Goal: Task Accomplishment & Management: Use online tool/utility

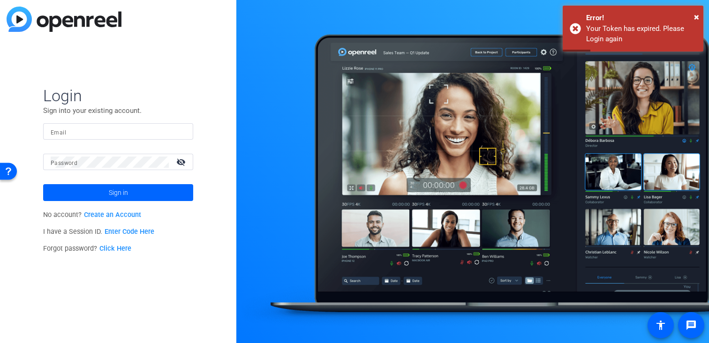
click at [112, 138] on div at bounding box center [118, 131] width 135 height 16
click at [121, 128] on input "Email" at bounding box center [118, 131] width 135 height 11
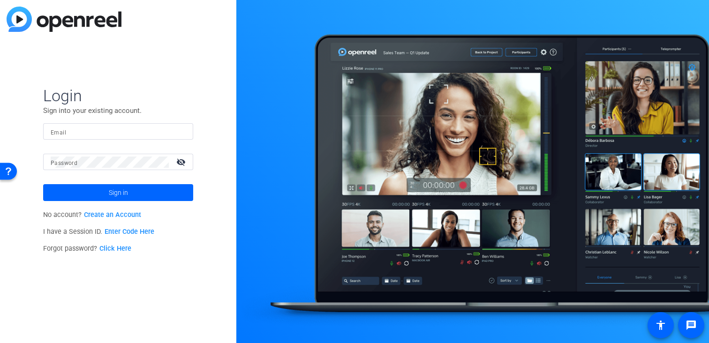
type input "joe.savino@henryschein.com"
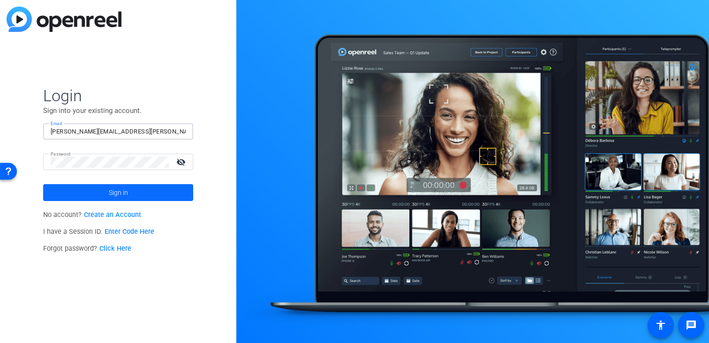
click at [138, 188] on span at bounding box center [118, 192] width 150 height 23
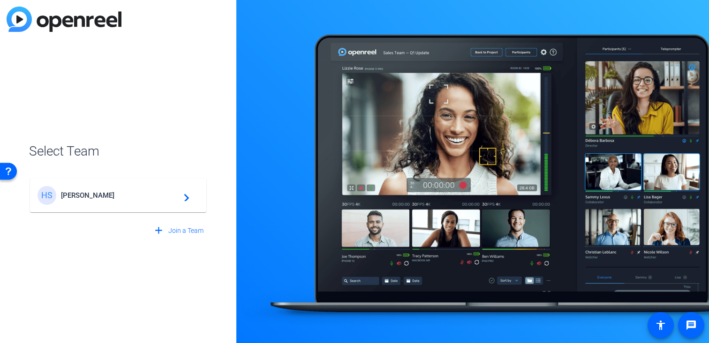
click at [161, 200] on div "HS Henry Schein navigate_next" at bounding box center [118, 195] width 161 height 19
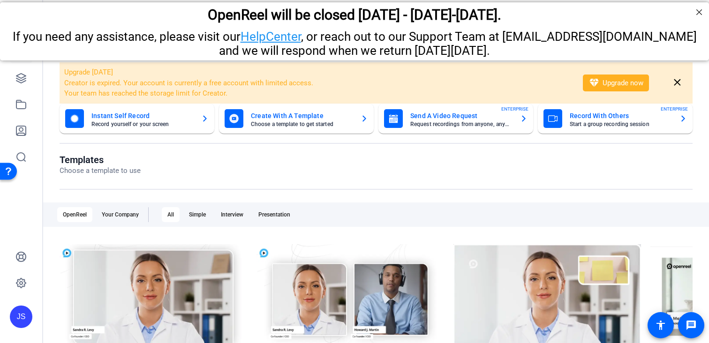
scroll to position [141, 0]
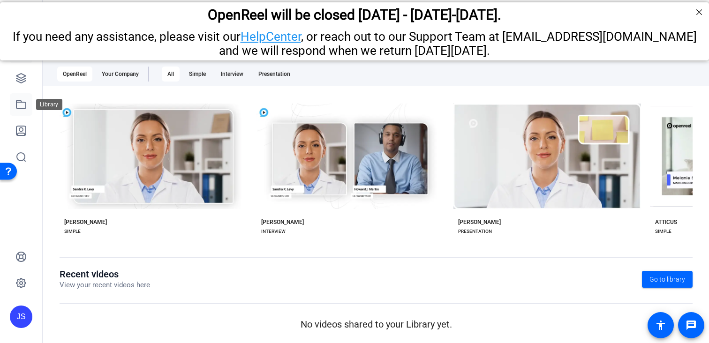
click at [13, 105] on link at bounding box center [21, 104] width 23 height 23
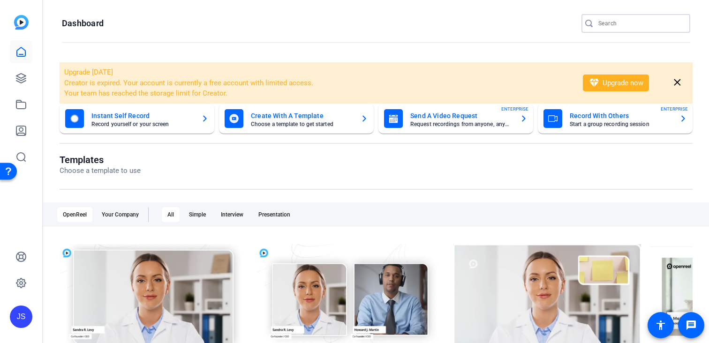
click at [630, 19] on input "Search" at bounding box center [640, 23] width 84 height 11
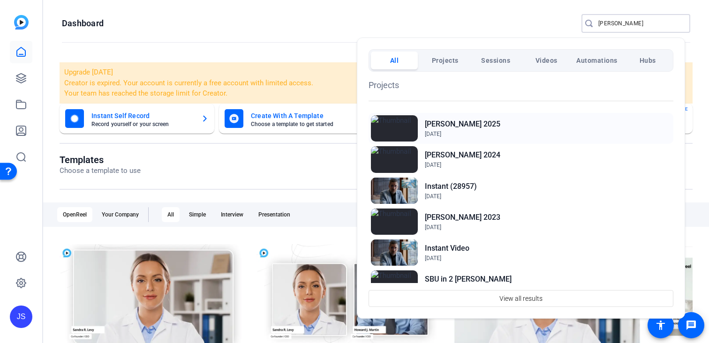
type input "stan"
click at [482, 122] on h2 "[PERSON_NAME] 2025" at bounding box center [462, 124] width 75 height 11
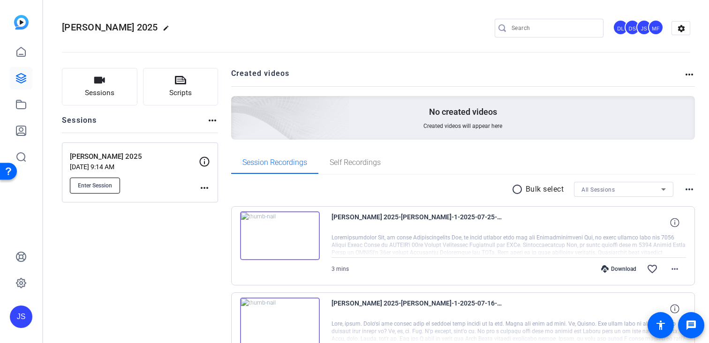
click at [106, 180] on button "Enter Session" at bounding box center [95, 186] width 50 height 16
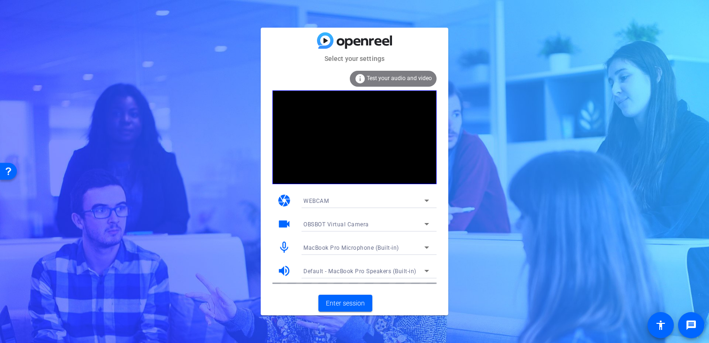
click at [355, 225] on span "OBSBOT Virtual Camera" at bounding box center [336, 224] width 66 height 7
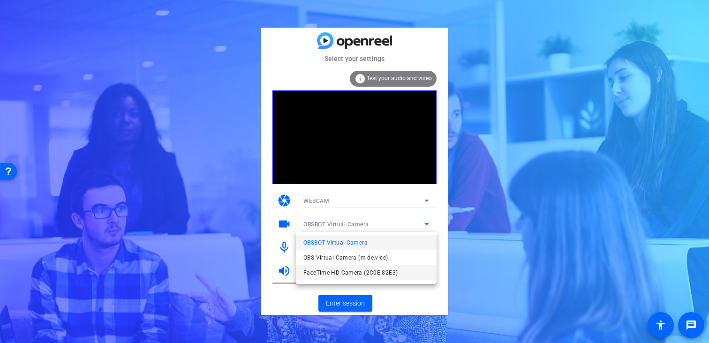
click at [344, 272] on span "FaceTime HD Camera (2C0E:82E3)" at bounding box center [350, 272] width 94 height 11
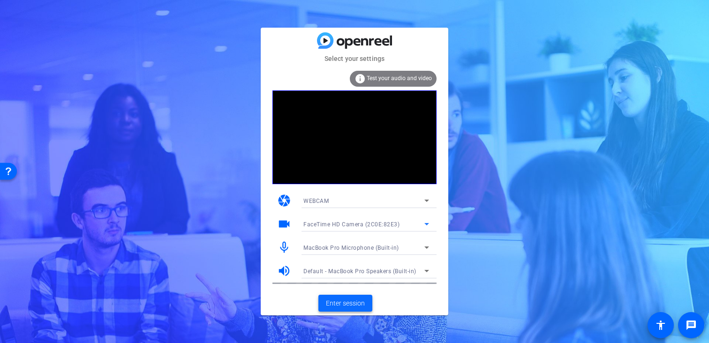
click at [331, 302] on span "Enter session" at bounding box center [345, 304] width 39 height 10
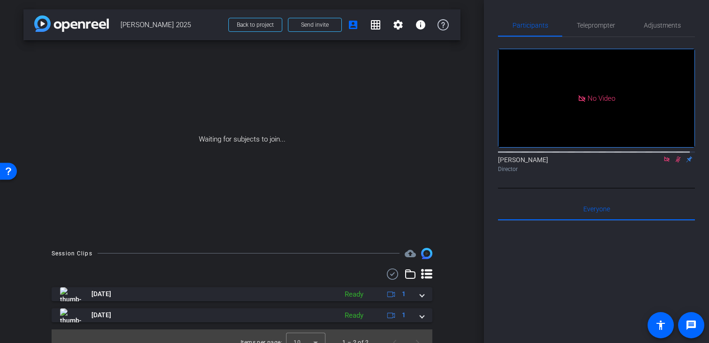
click at [653, 176] on div "[PERSON_NAME] Director" at bounding box center [596, 162] width 197 height 29
click at [663, 163] on icon at bounding box center [667, 159] width 8 height 7
click at [664, 163] on icon at bounding box center [666, 160] width 5 height 6
click at [333, 123] on div "Waiting for subjects to join..." at bounding box center [241, 139] width 437 height 198
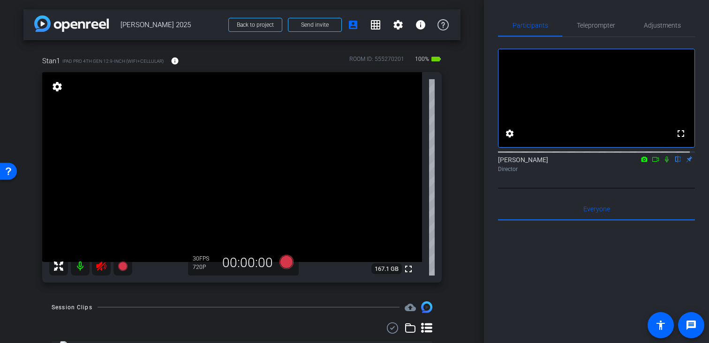
click at [102, 264] on icon at bounding box center [101, 266] width 10 height 9
click at [605, 24] on span "Teleprompter" at bounding box center [596, 25] width 38 height 7
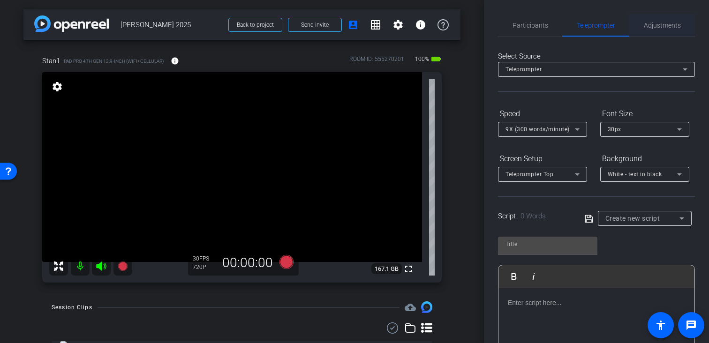
click at [658, 24] on span "Adjustments" at bounding box center [662, 25] width 37 height 7
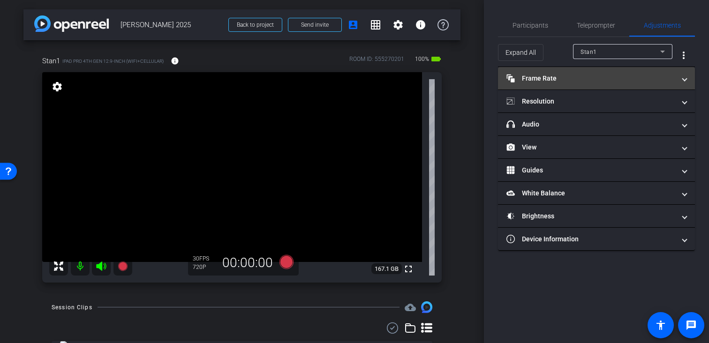
click at [601, 83] on mat-expansion-panel-header "Frame Rate Frame Rate" at bounding box center [596, 78] width 197 height 23
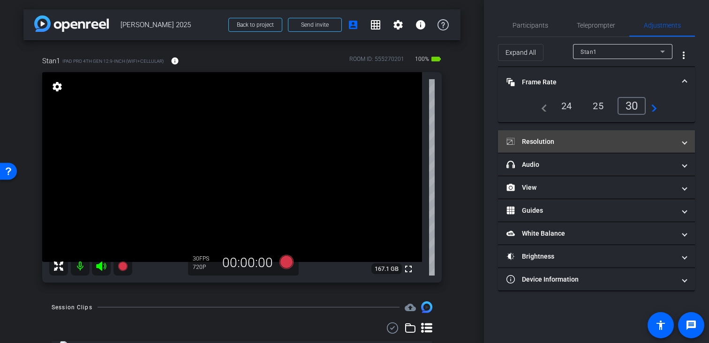
click at [582, 148] on mat-expansion-panel-header "Resolution" at bounding box center [596, 141] width 197 height 23
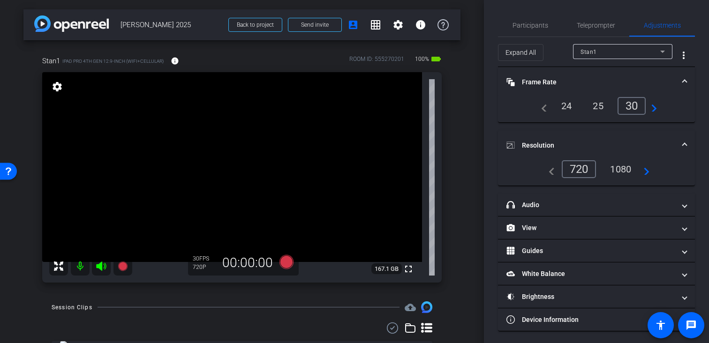
click at [616, 169] on div "1080" at bounding box center [620, 169] width 35 height 16
click at [646, 174] on mat-icon "navigate_next" at bounding box center [644, 169] width 11 height 11
click at [589, 27] on span "Teleprompter" at bounding box center [596, 25] width 38 height 7
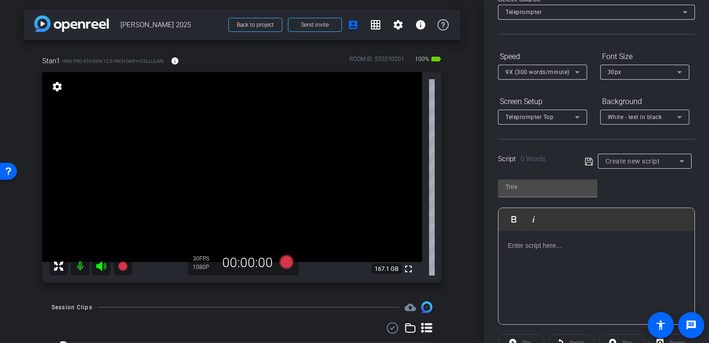
scroll to position [51, 0]
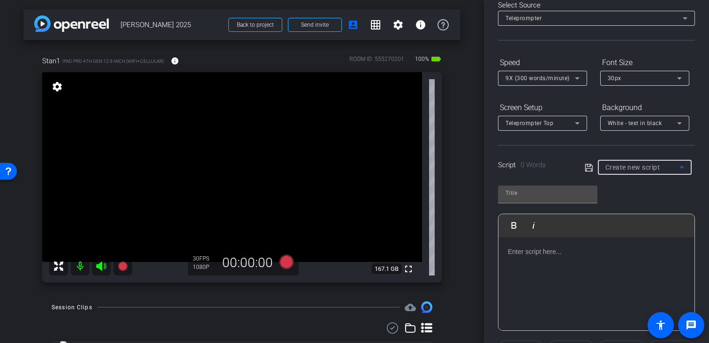
click at [618, 167] on span "Create new script" at bounding box center [632, 168] width 55 height 8
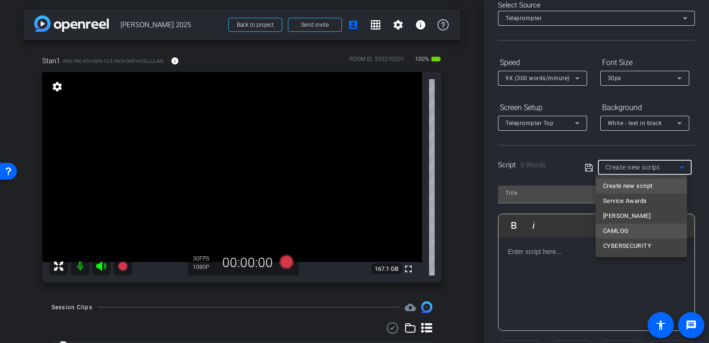
click at [625, 234] on span "CAMLOG" at bounding box center [615, 231] width 25 height 11
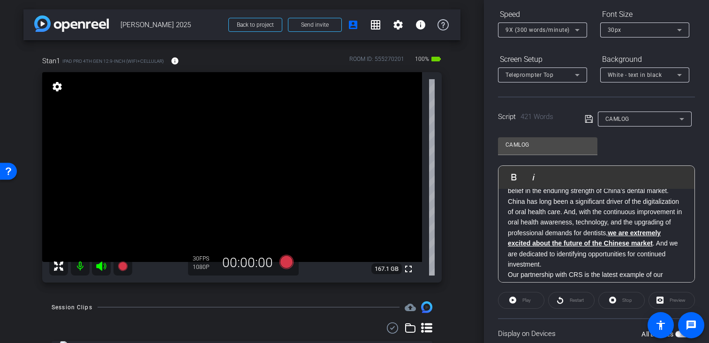
scroll to position [169, 0]
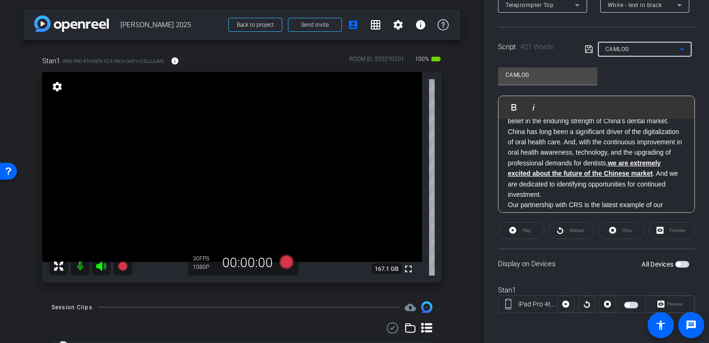
click at [625, 303] on span "button" at bounding box center [627, 305] width 5 height 5
click at [657, 306] on icon at bounding box center [660, 304] width 7 height 14
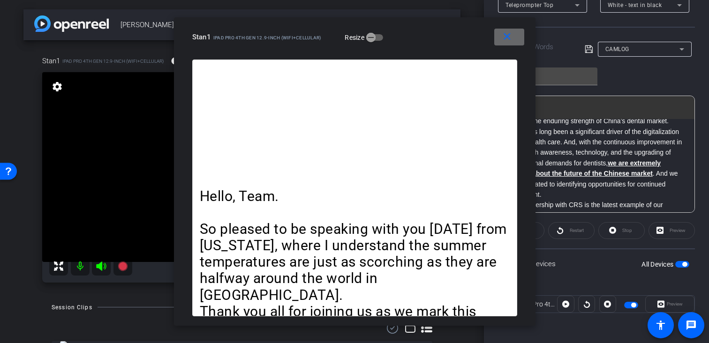
click at [503, 43] on span at bounding box center [509, 37] width 30 height 23
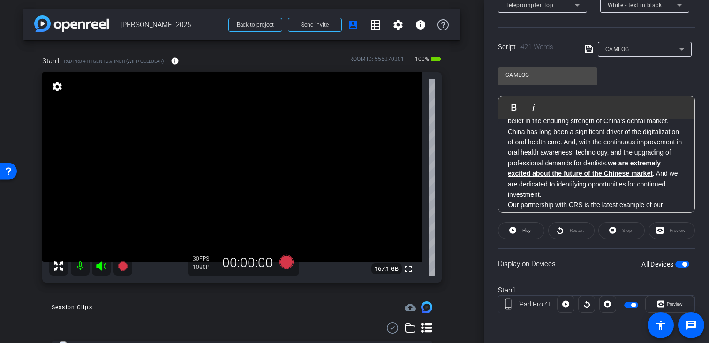
click at [631, 303] on span "button" at bounding box center [633, 305] width 5 height 5
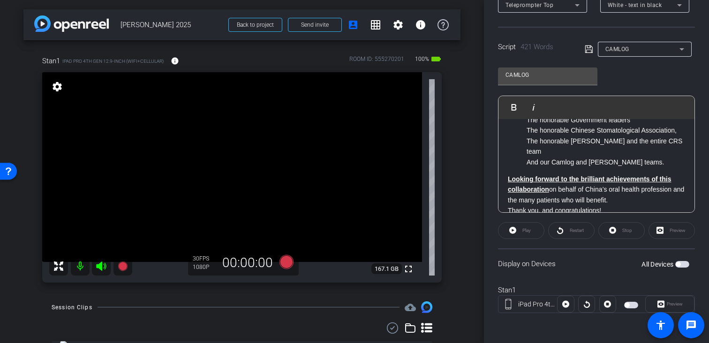
scroll to position [579, 0]
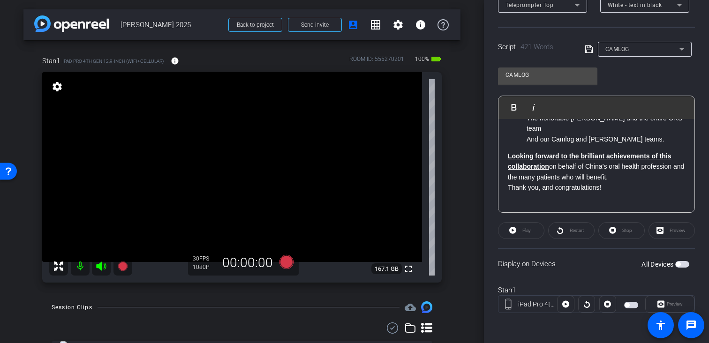
click at [609, 189] on p "Thank you, and congratulations!" at bounding box center [596, 187] width 177 height 10
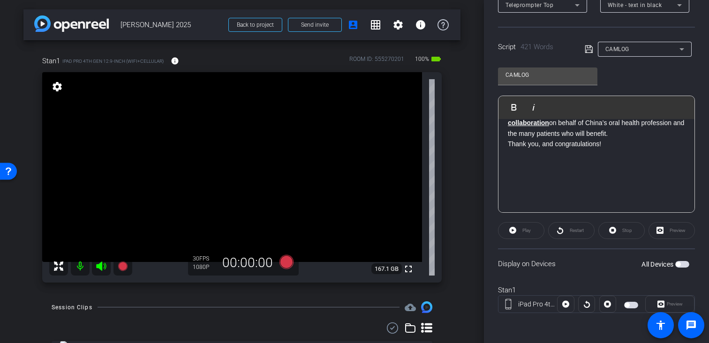
scroll to position [622, 0]
click at [591, 255] on div "Display on Devices All Devices" at bounding box center [596, 264] width 197 height 30
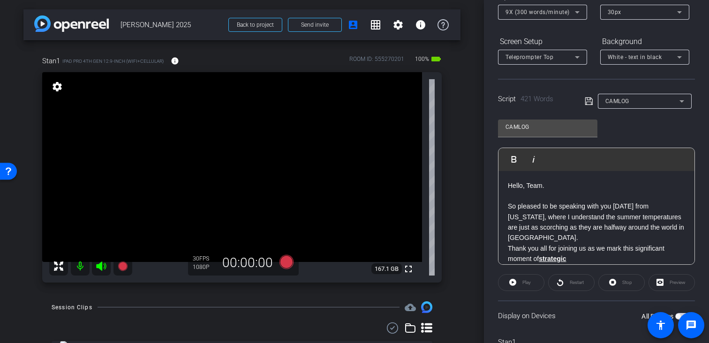
scroll to position [0, 0]
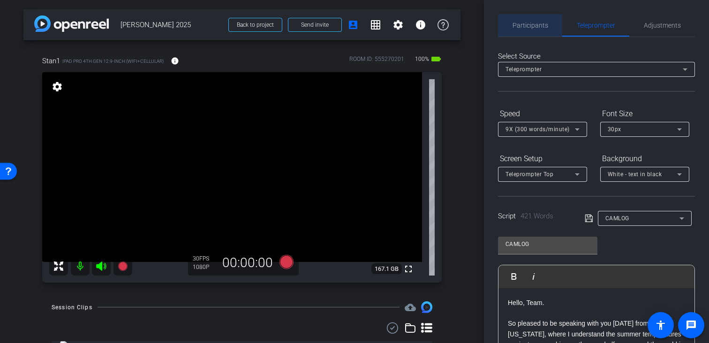
click at [531, 30] on span "Participants" at bounding box center [531, 25] width 36 height 23
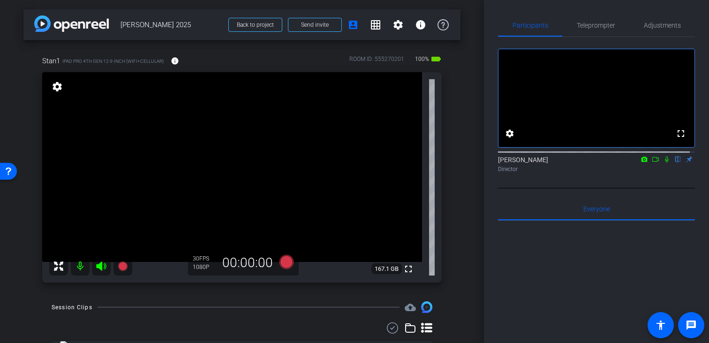
click at [104, 263] on icon at bounding box center [101, 266] width 11 height 11
click at [652, 162] on icon at bounding box center [655, 159] width 7 height 5
click at [674, 163] on icon at bounding box center [678, 159] width 8 height 7
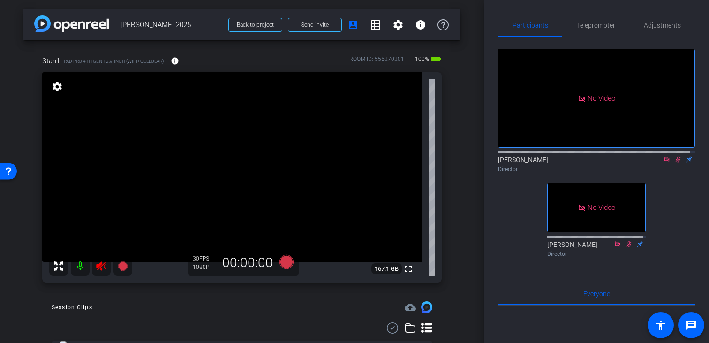
scroll to position [5, 0]
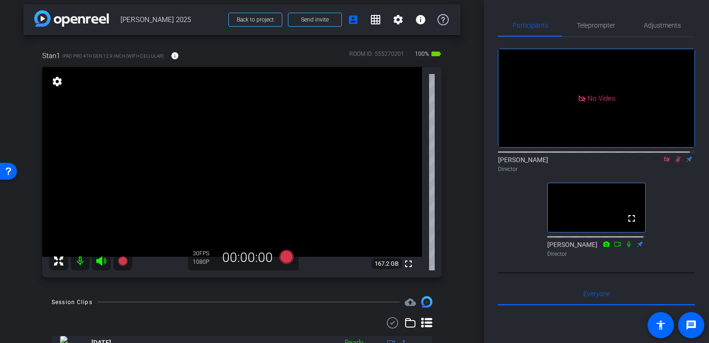
click at [664, 162] on icon at bounding box center [666, 159] width 5 height 5
click at [663, 163] on icon at bounding box center [667, 159] width 8 height 7
click at [665, 163] on icon at bounding box center [667, 160] width 4 height 6
click at [654, 164] on mat-icon at bounding box center [655, 159] width 11 height 8
click at [674, 163] on icon at bounding box center [678, 159] width 8 height 7
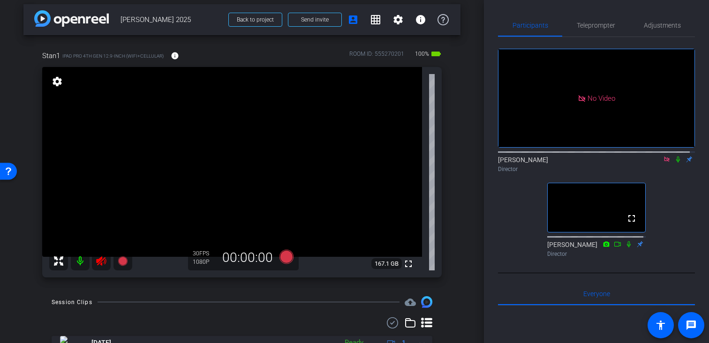
click at [664, 162] on icon at bounding box center [666, 159] width 5 height 5
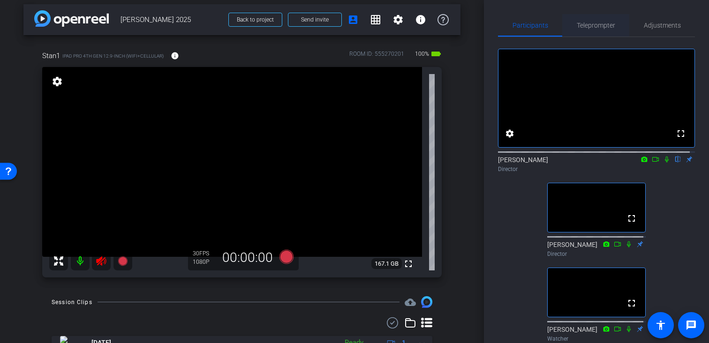
click at [592, 25] on span "Teleprompter" at bounding box center [596, 25] width 38 height 7
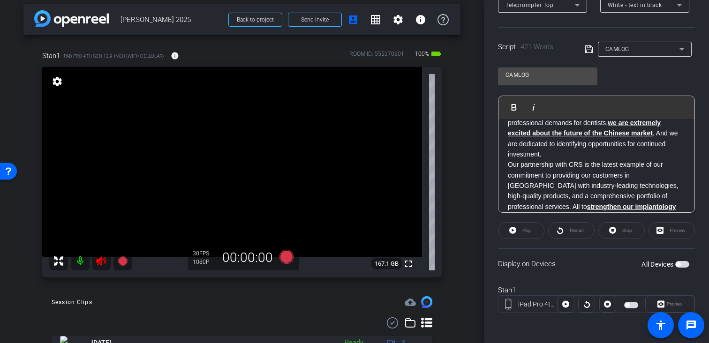
scroll to position [174, 0]
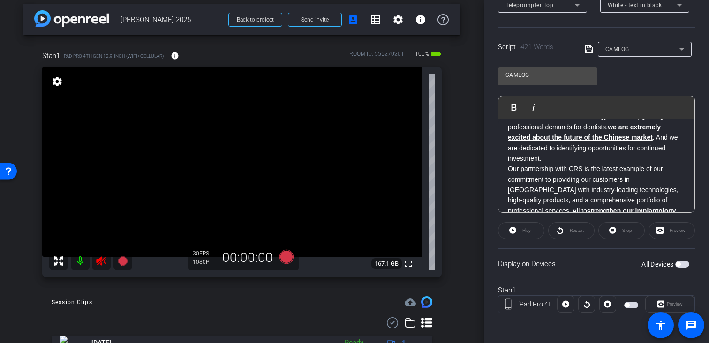
click at [631, 160] on p "China has long been a significant driver of the digitalization of oral health c…" at bounding box center [596, 128] width 177 height 74
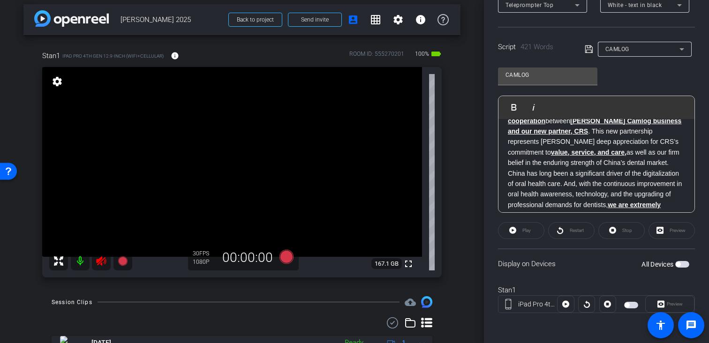
scroll to position [98, 0]
click at [620, 160] on p "Thank you all for joining us as we mark this significant moment of strategic co…" at bounding box center [596, 131] width 177 height 74
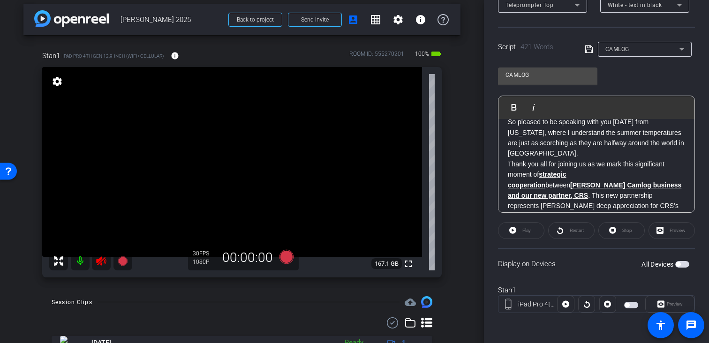
scroll to position [20, 0]
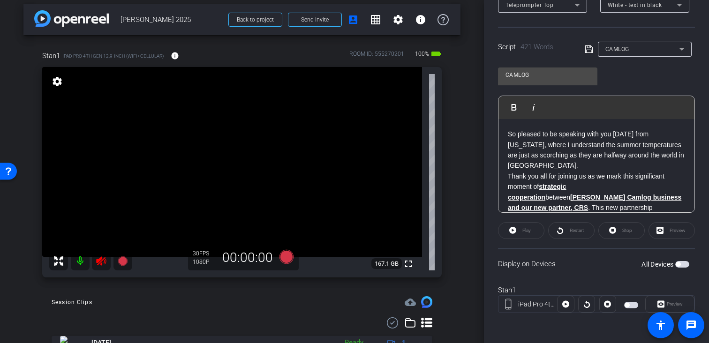
click at [577, 163] on p "So pleased to be speaking with you [DATE] from [US_STATE], where I understand t…" at bounding box center [596, 150] width 177 height 42
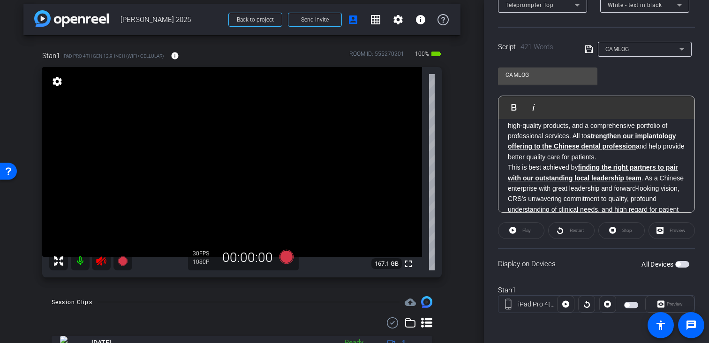
scroll to position [288, 0]
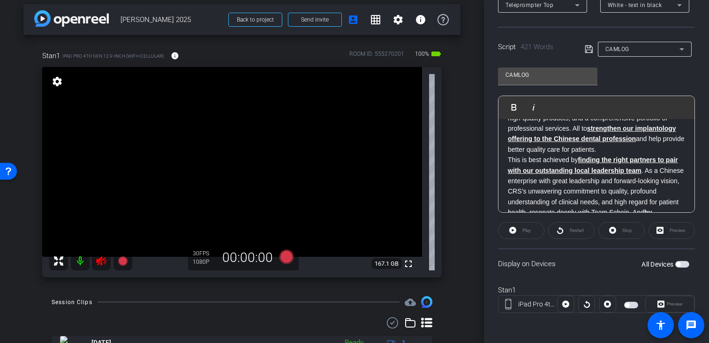
click at [618, 152] on p "Our partnership with CRS is the latest example of our commitment to providing o…" at bounding box center [596, 118] width 177 height 74
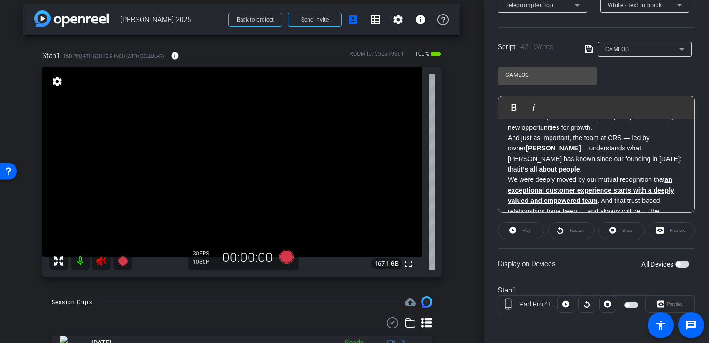
scroll to position [447, 0]
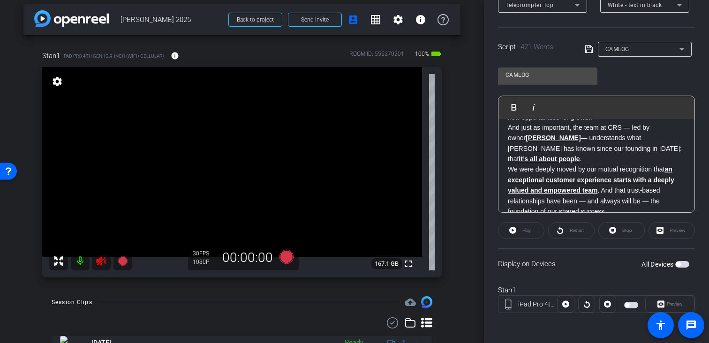
click at [590, 163] on p "And just as important, the team at CRS — led by owner [PERSON_NAME] — understan…" at bounding box center [596, 143] width 177 height 42
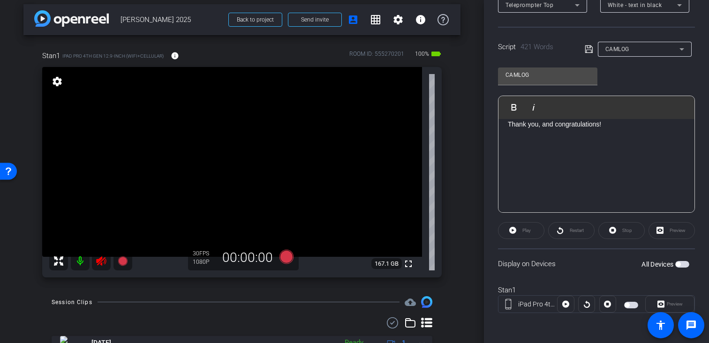
scroll to position [694, 0]
click at [588, 48] on icon at bounding box center [589, 49] width 8 height 11
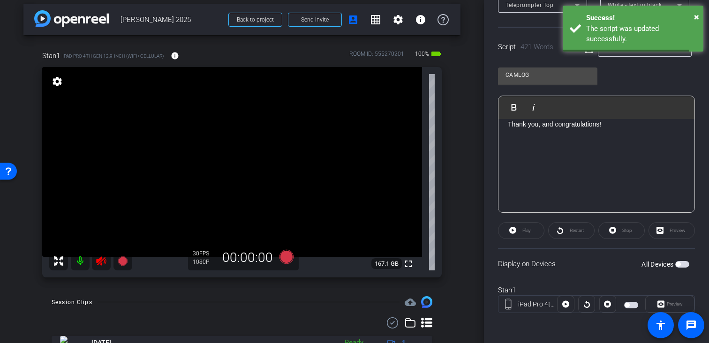
click at [626, 68] on div "CAMLOG Play Play from this location Play Selected Play and display the selected…" at bounding box center [596, 136] width 197 height 152
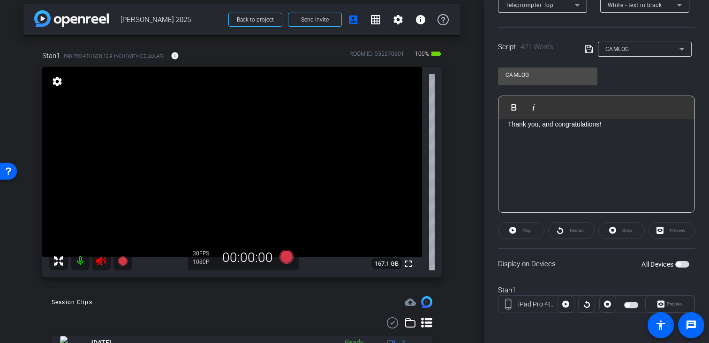
click at [637, 55] on div "CAMLOG" at bounding box center [644, 49] width 79 height 15
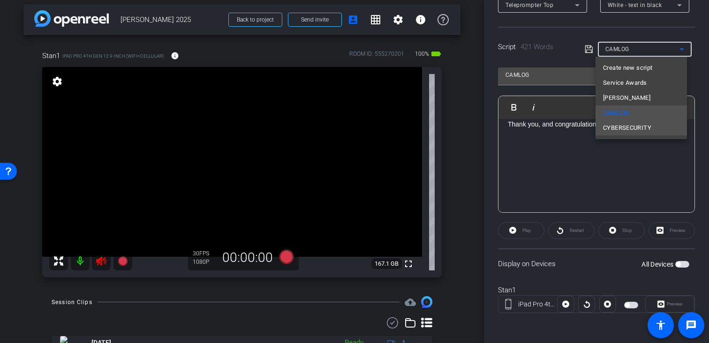
click at [625, 123] on span "CYBERSECURITY" at bounding box center [627, 127] width 48 height 11
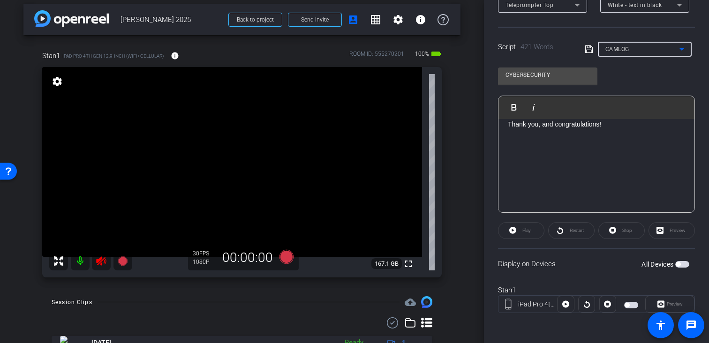
scroll to position [369, 0]
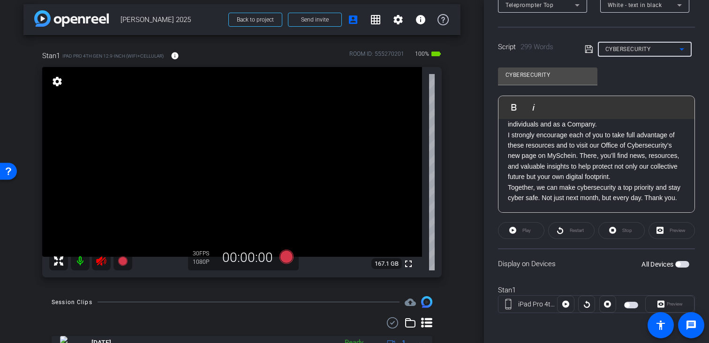
click at [550, 164] on p "I strongly encourage each of you to take full advantage of these resources and …" at bounding box center [596, 156] width 177 height 53
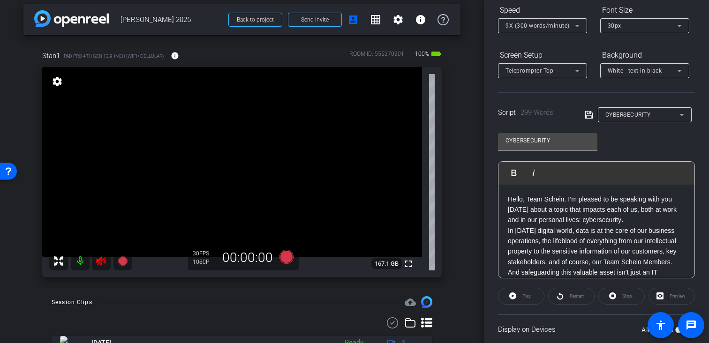
scroll to position [154, 0]
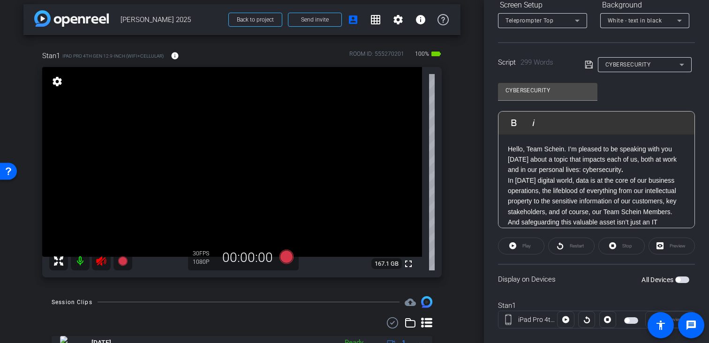
click at [630, 172] on p "Hello, Team Schein. I’m pleased to be speaking with you [DATE] about a topic th…" at bounding box center [596, 159] width 177 height 31
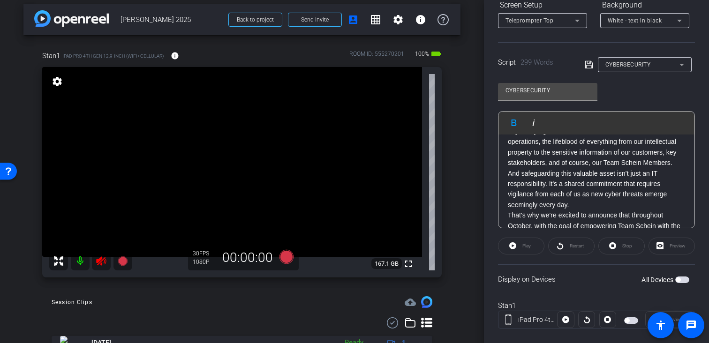
scroll to position [61, 0]
click at [593, 167] on p "In [DATE] digital world, data is at the core of our business operations, the li…" at bounding box center [596, 146] width 177 height 42
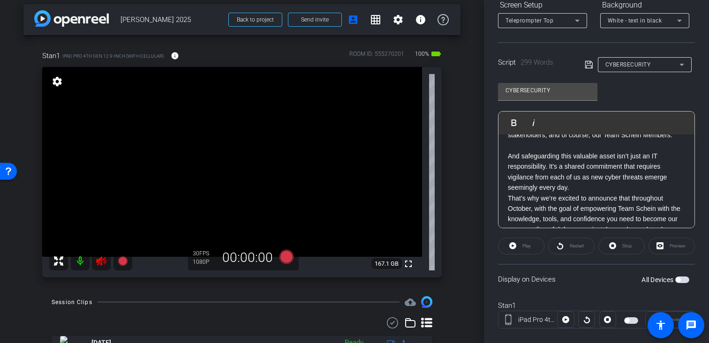
scroll to position [94, 0]
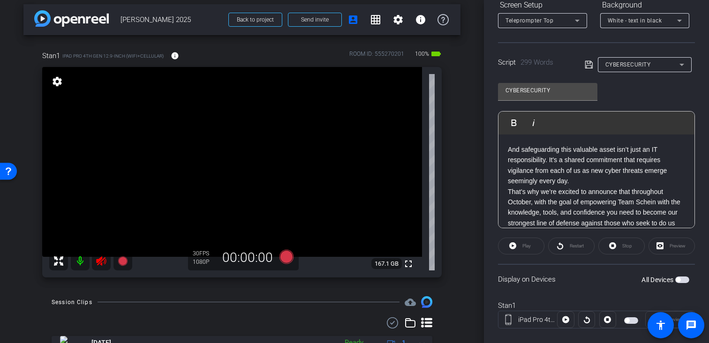
click at [617, 187] on p "And safeguarding this valuable asset isn’t just an IT responsibility. It's a sh…" at bounding box center [596, 165] width 177 height 42
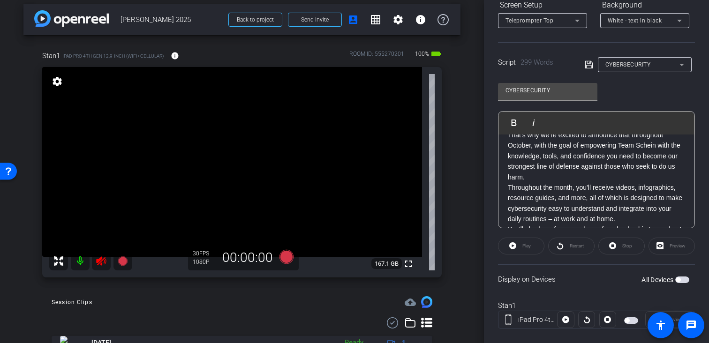
scroll to position [176, 0]
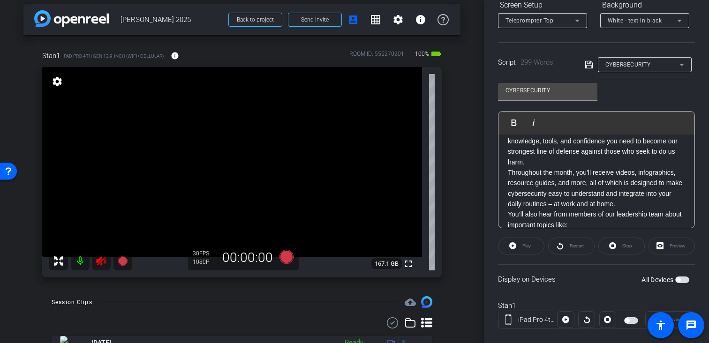
click at [603, 165] on p "That's why we’re excited to announce that throughout October, with the goal of …" at bounding box center [596, 141] width 177 height 53
click at [598, 167] on p "That's why we’re excited to announce that throughout October, with the goal of …" at bounding box center [596, 141] width 177 height 53
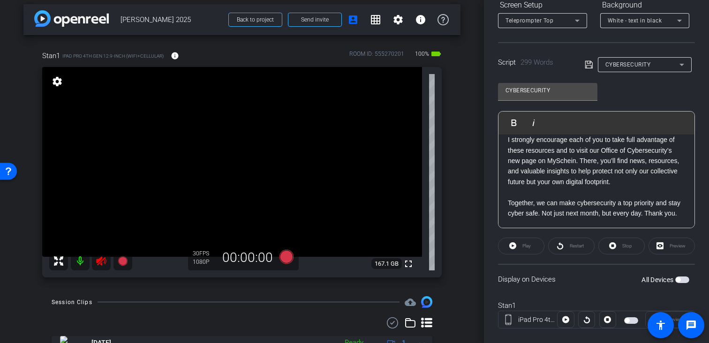
scroll to position [421, 0]
click at [581, 214] on p "Together, we can make cybersecurity a top priority and stay cyber safe. Not jus…" at bounding box center [596, 208] width 177 height 21
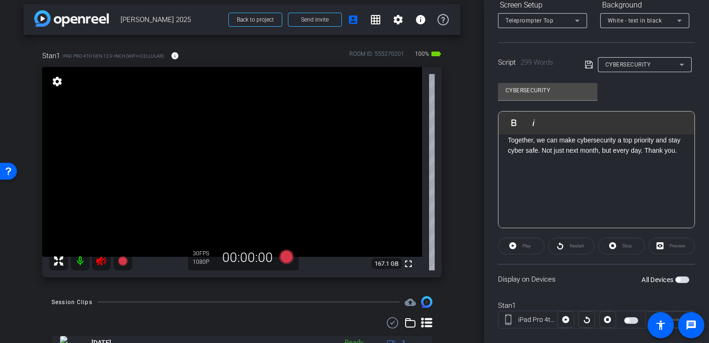
scroll to position [475, 0]
click at [585, 64] on icon at bounding box center [589, 64] width 8 height 11
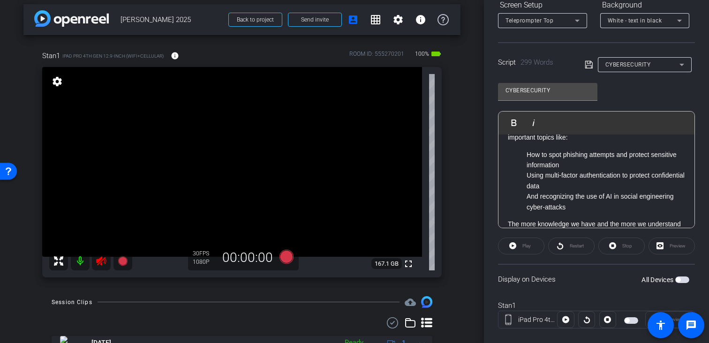
scroll to position [238, 0]
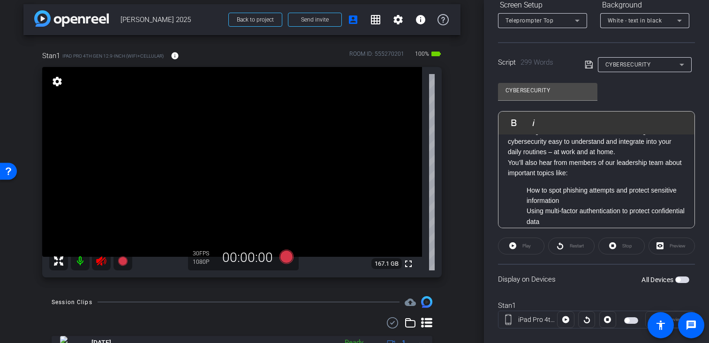
click at [639, 66] on span "CYBERSECURITY" at bounding box center [627, 64] width 45 height 7
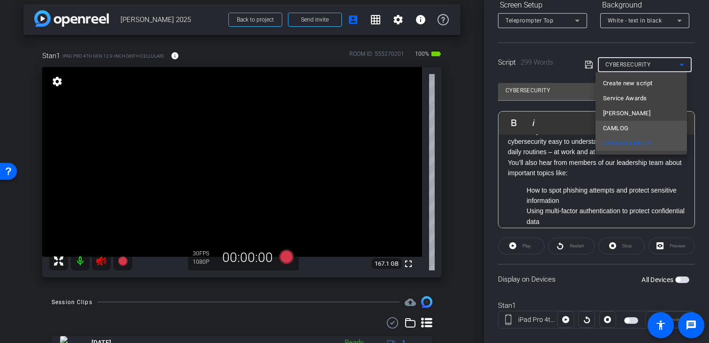
click at [616, 128] on span "CAMLOG" at bounding box center [615, 128] width 25 height 11
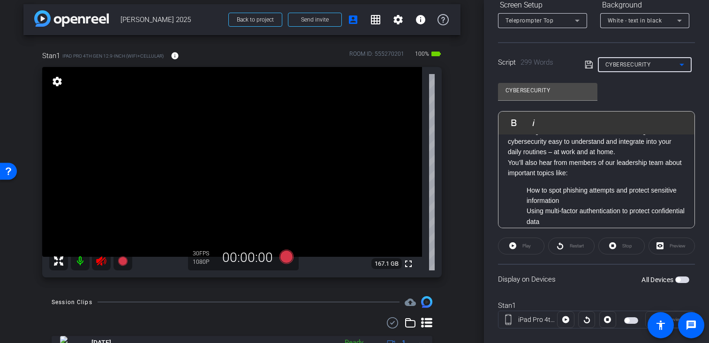
type input "CAMLOG"
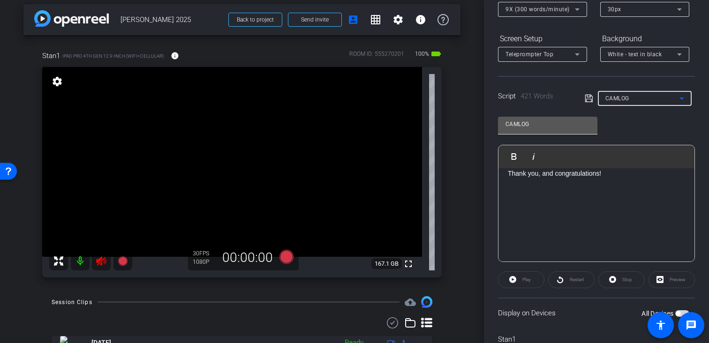
scroll to position [0, 0]
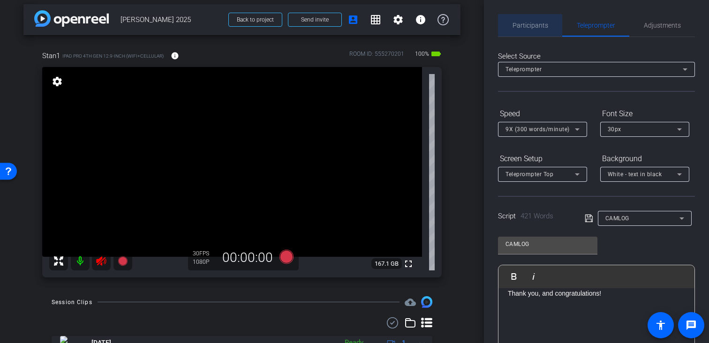
click at [538, 30] on span "Participants" at bounding box center [531, 25] width 36 height 23
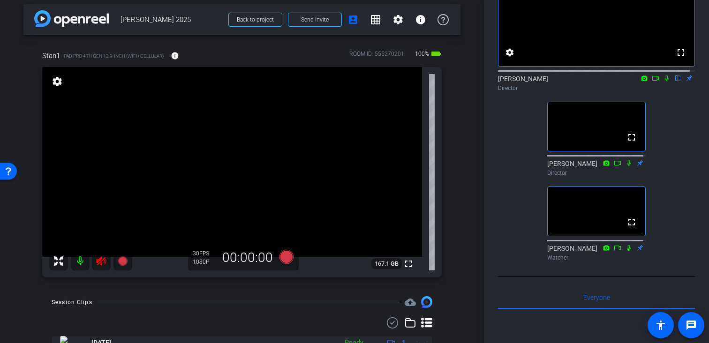
scroll to position [71, 0]
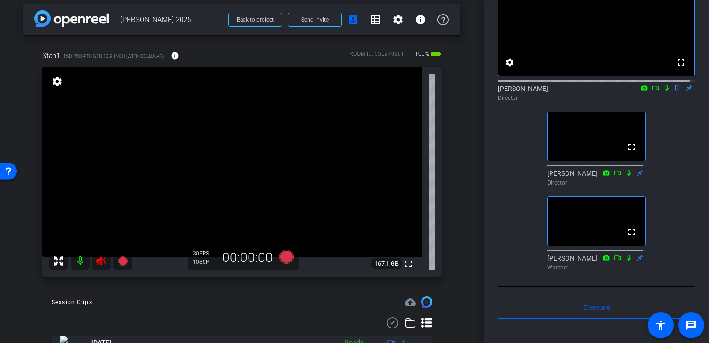
click at [99, 263] on icon at bounding box center [101, 261] width 10 height 9
click at [99, 263] on div at bounding box center [90, 261] width 83 height 19
click at [101, 261] on icon at bounding box center [101, 261] width 10 height 9
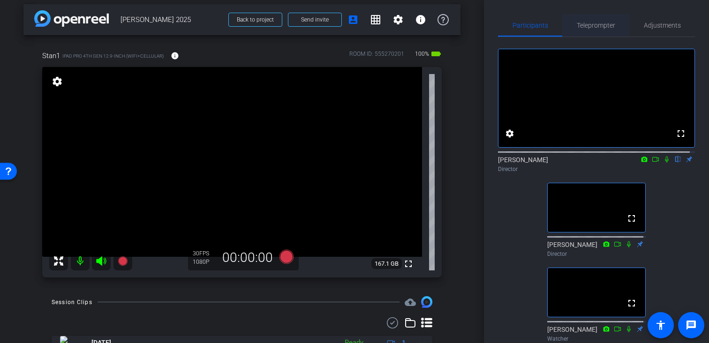
click at [599, 29] on span "Teleprompter" at bounding box center [596, 25] width 38 height 7
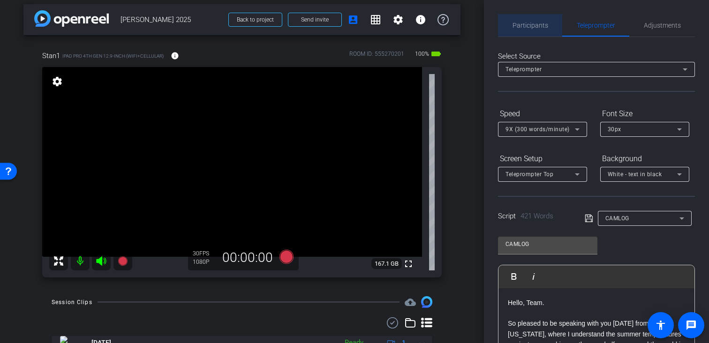
click at [532, 24] on span "Participants" at bounding box center [531, 25] width 36 height 7
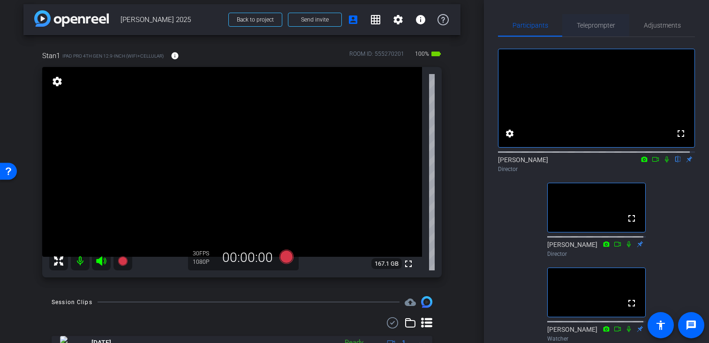
click at [573, 32] on div "Teleprompter" at bounding box center [595, 25] width 67 height 23
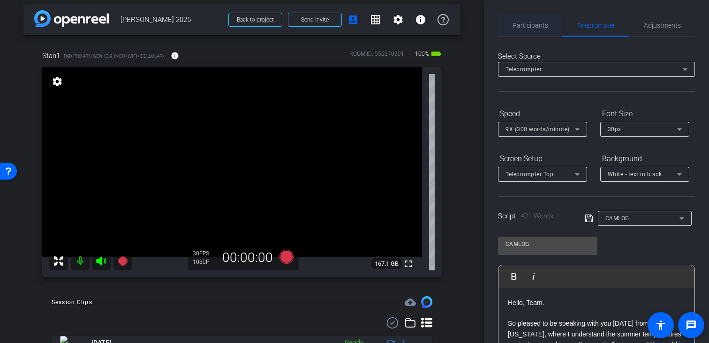
click at [529, 23] on span "Participants" at bounding box center [531, 25] width 36 height 7
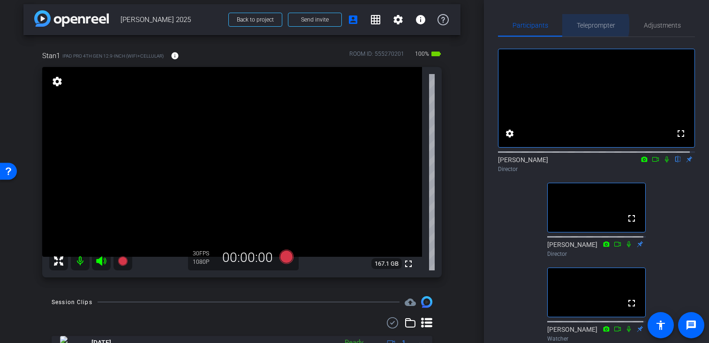
click at [588, 25] on span "Teleprompter" at bounding box center [596, 25] width 38 height 7
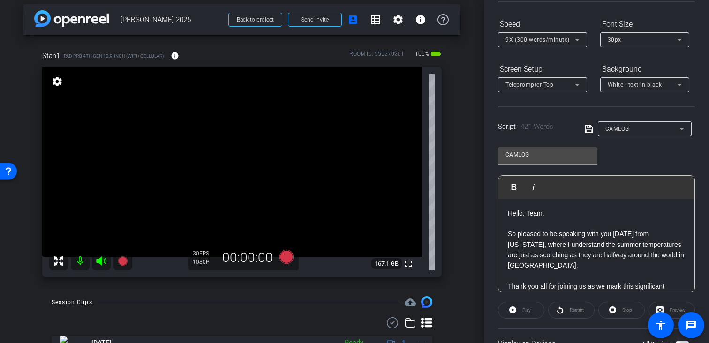
scroll to position [109, 0]
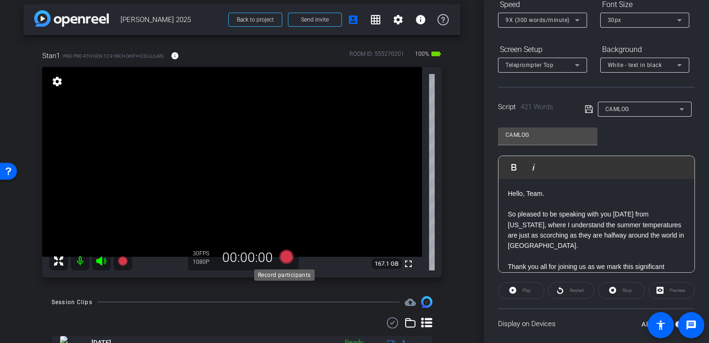
click at [285, 257] on icon at bounding box center [286, 257] width 14 height 14
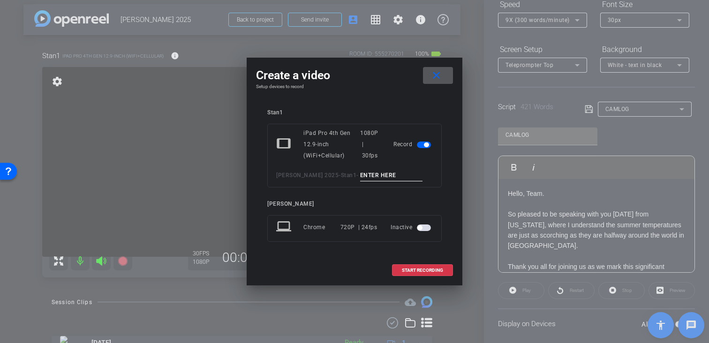
click at [396, 174] on input at bounding box center [391, 176] width 63 height 12
type input "1"
click at [426, 272] on span "START RECORDING" at bounding box center [422, 270] width 41 height 5
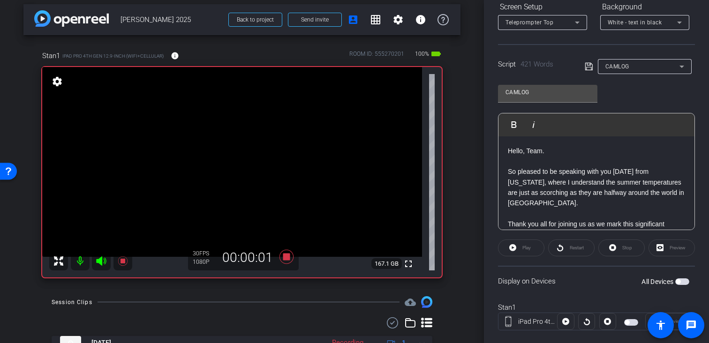
scroll to position [169, 0]
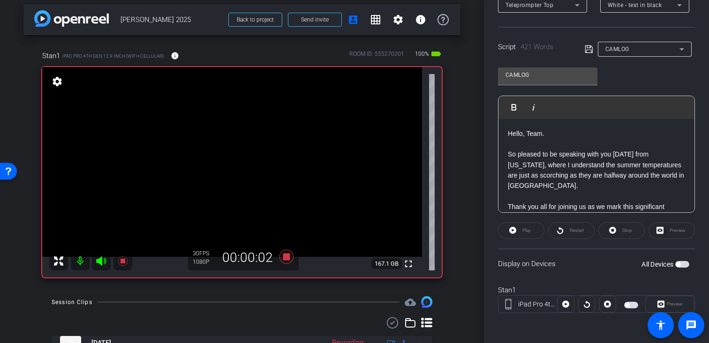
click at [632, 302] on span "button" at bounding box center [631, 305] width 14 height 7
click at [664, 300] on span "Preview" at bounding box center [673, 304] width 18 height 13
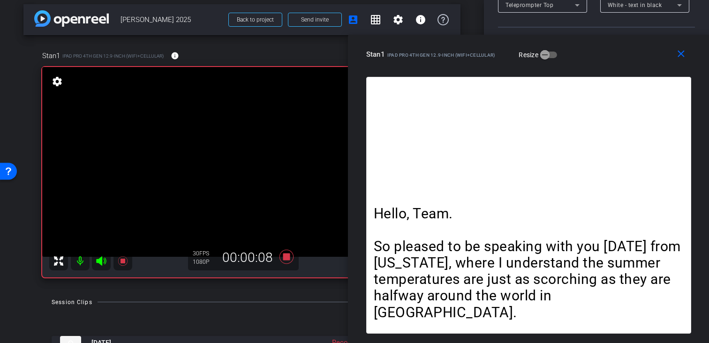
drag, startPoint x: 459, startPoint y: 39, endPoint x: 701, endPoint y: 181, distance: 280.4
click at [701, 181] on div "close Stan1 iPad Pro 4th Gen 12.9-inch (WiFi+Cellular) Resize Hello, Team. So p…" at bounding box center [529, 189] width 362 height 309
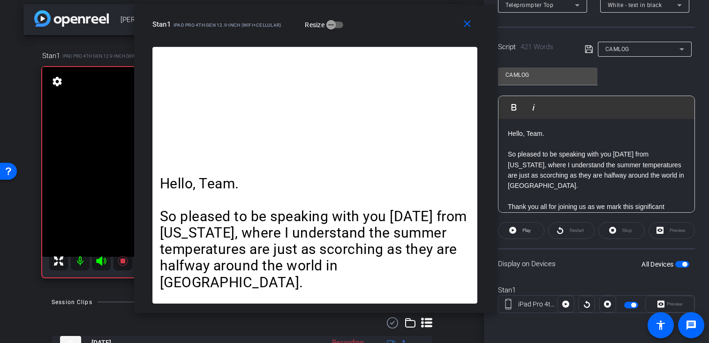
drag, startPoint x: 455, startPoint y: 68, endPoint x: 242, endPoint y: 38, distance: 215.9
click at [242, 38] on div "close Stan1 iPad Pro 4th Gen 12.9-inch (WiFi+Cellular) Resize" at bounding box center [315, 26] width 362 height 42
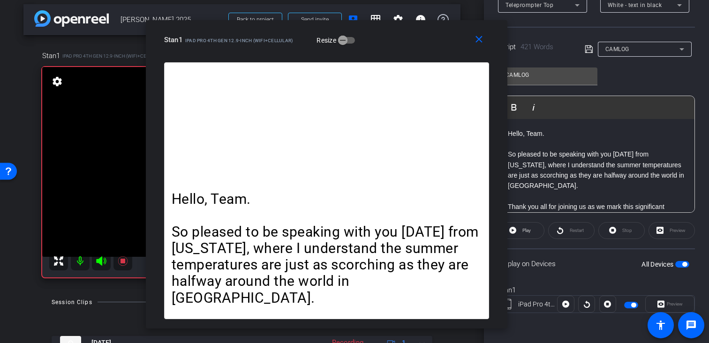
drag, startPoint x: 431, startPoint y: 31, endPoint x: 443, endPoint y: 46, distance: 19.0
click at [443, 46] on div "Stan1 iPad Pro 4th Gen 12.9-inch (WiFi+Cellular) Resize" at bounding box center [330, 39] width 332 height 17
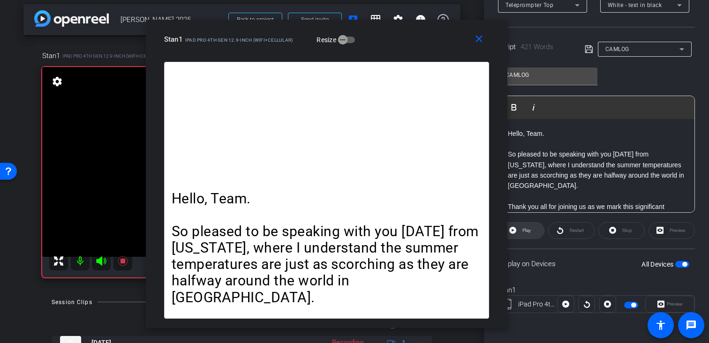
click at [522, 236] on span "Play" at bounding box center [525, 230] width 11 height 13
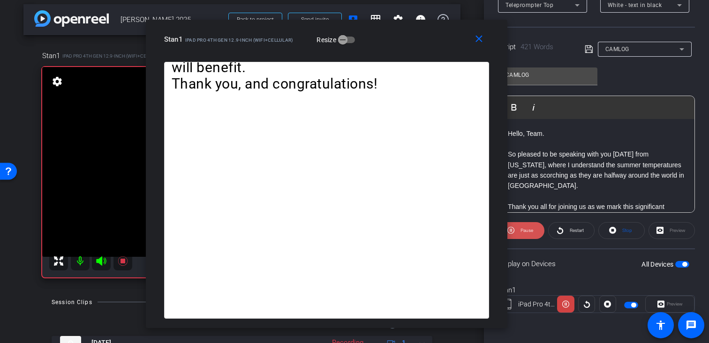
click at [521, 231] on span "Pause" at bounding box center [527, 230] width 13 height 5
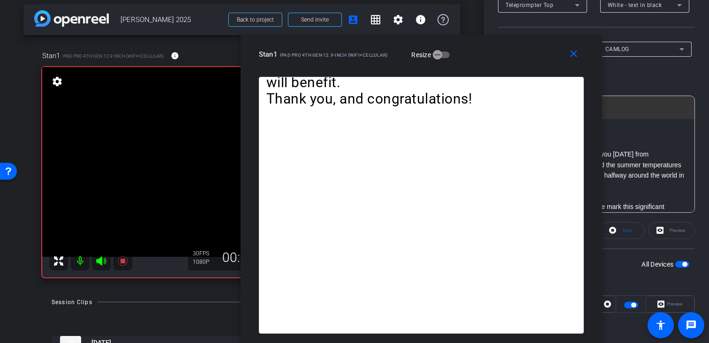
drag, startPoint x: 372, startPoint y: 31, endPoint x: 467, endPoint y: 98, distance: 115.8
click at [467, 98] on div "close Stan1 iPad Pro 4th Gen 12.9-inch (WiFi+Cellular) Resize Hello, Team. So p…" at bounding box center [422, 189] width 362 height 309
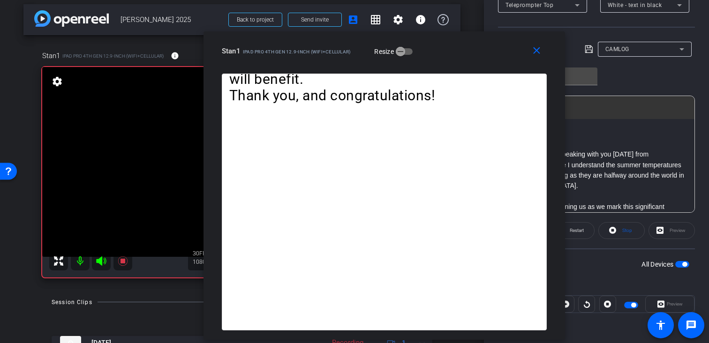
drag, startPoint x: 488, startPoint y: 67, endPoint x: 451, endPoint y: 63, distance: 37.2
click at [451, 63] on div "close Stan1 iPad Pro 4th Gen 12.9-inch (WiFi+Cellular) Resize" at bounding box center [385, 52] width 362 height 42
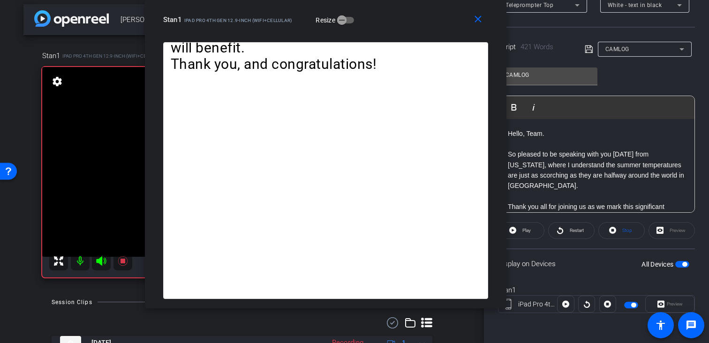
drag, startPoint x: 452, startPoint y: 64, endPoint x: 393, endPoint y: -13, distance: 97.1
click at [393, 0] on html "Accessibility Screen-Reader Guide, Feedback, and Issue Reporting | New window m…" at bounding box center [354, 171] width 709 height 343
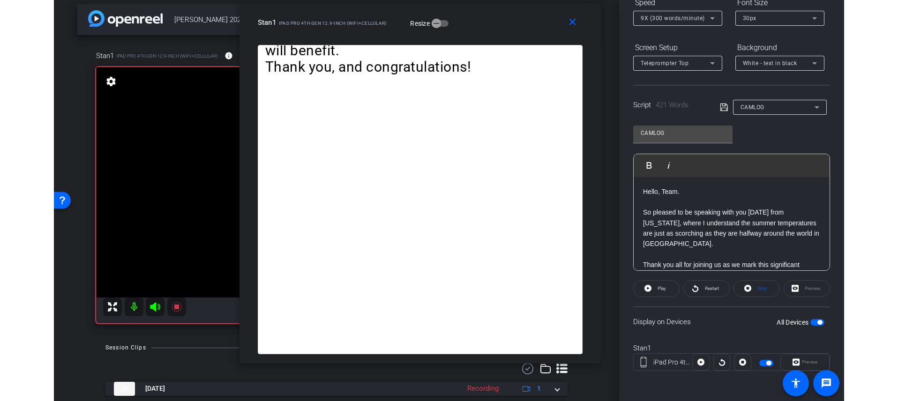
scroll to position [111, 0]
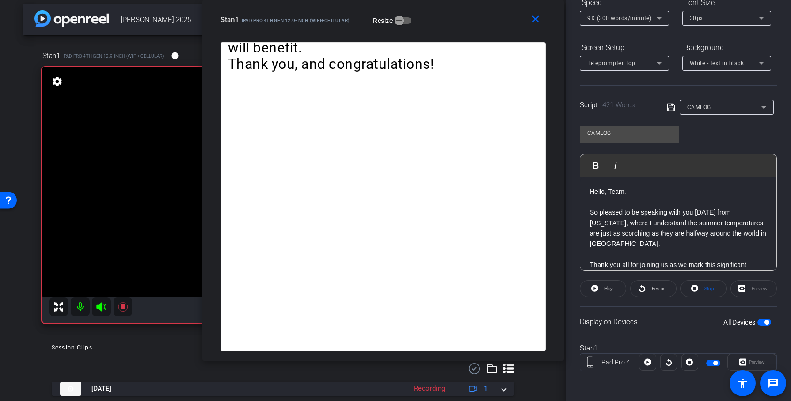
drag, startPoint x: 433, startPoint y: 29, endPoint x: 450, endPoint y: -44, distance: 74.5
click at [450, 0] on html "Accessibility Screen-Reader Guide, Feedback, and Issue Reporting | New window m…" at bounding box center [395, 200] width 791 height 401
drag, startPoint x: 2, startPoint y: 8, endPoint x: -12, endPoint y: 8, distance: 13.6
click at [0, 8] on html "Accessibility Screen-Reader Guide, Feedback, and Issue Reporting | New window m…" at bounding box center [395, 200] width 791 height 401
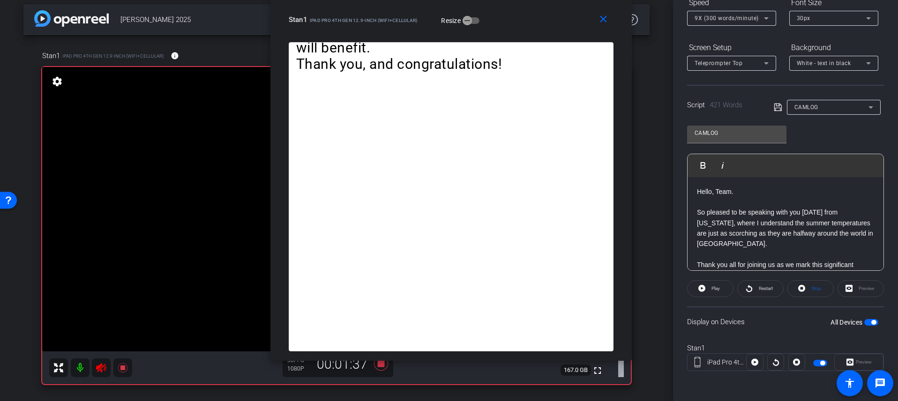
drag, startPoint x: 506, startPoint y: 23, endPoint x: 521, endPoint y: -30, distance: 54.9
click at [521, 0] on html "Accessibility Screen-Reader Guide, Feedback, and Issue Reporting | New window m…" at bounding box center [449, 200] width 898 height 401
click at [706, 287] on span at bounding box center [710, 289] width 45 height 23
click at [706, 287] on span at bounding box center [710, 289] width 46 height 23
click at [704, 287] on icon at bounding box center [702, 288] width 7 height 7
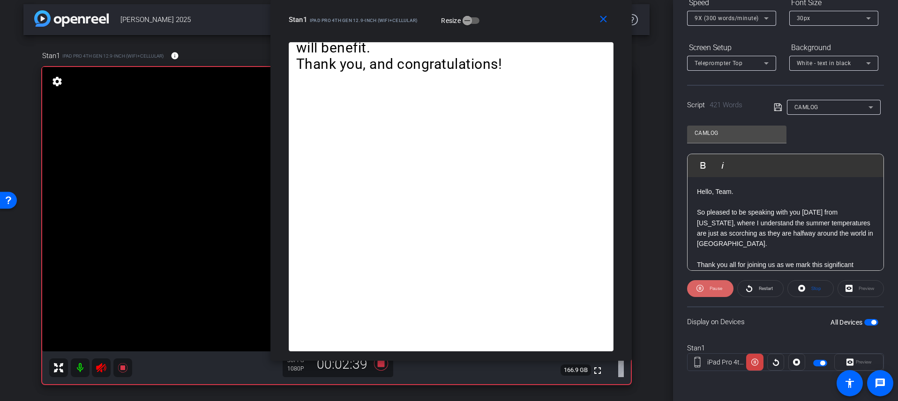
click at [703, 287] on span at bounding box center [710, 289] width 46 height 23
click at [705, 287] on icon at bounding box center [702, 289] width 7 height 12
click at [705, 287] on span at bounding box center [710, 289] width 46 height 23
click at [706, 287] on span at bounding box center [710, 289] width 45 height 23
click at [704, 285] on span at bounding box center [710, 289] width 46 height 23
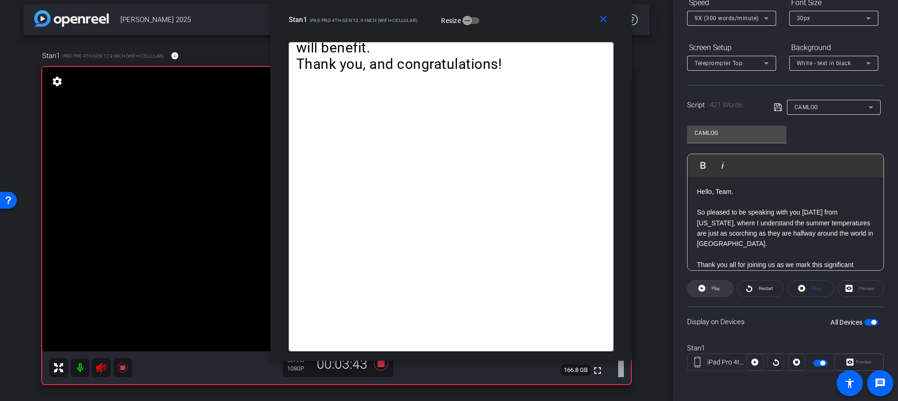
click at [705, 287] on span at bounding box center [710, 289] width 45 height 23
click at [706, 286] on span at bounding box center [710, 289] width 46 height 23
click at [706, 286] on span at bounding box center [710, 289] width 45 height 23
click at [708, 286] on span "Pause" at bounding box center [715, 288] width 15 height 13
click at [706, 286] on span at bounding box center [710, 289] width 45 height 23
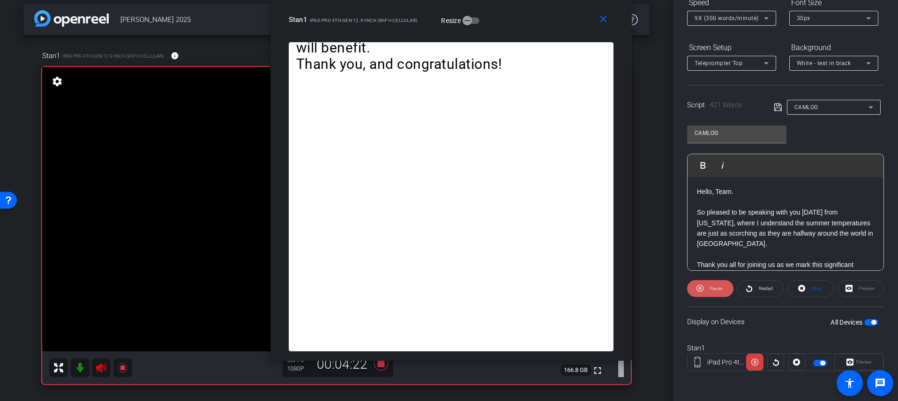
click at [708, 286] on span "Pause" at bounding box center [715, 288] width 15 height 13
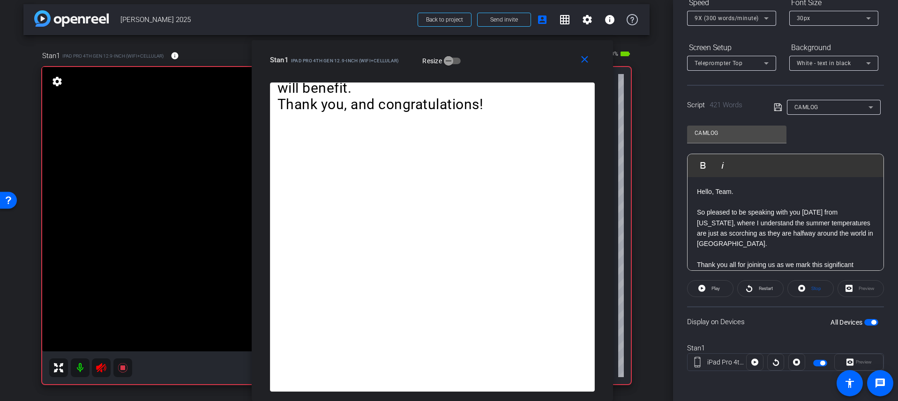
drag, startPoint x: 549, startPoint y: 15, endPoint x: 532, endPoint y: 88, distance: 75.1
click at [532, 88] on div "close Stan1 iPad Pro 4th Gen 12.9-inch (WiFi+Cellular) Resize Hello, Team. So p…" at bounding box center [433, 220] width 362 height 361
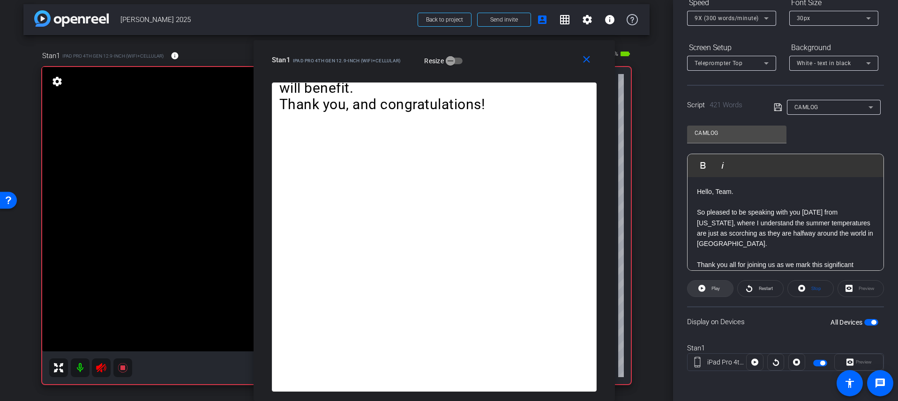
click at [707, 287] on span at bounding box center [710, 289] width 45 height 23
click at [705, 286] on span at bounding box center [710, 289] width 46 height 23
click at [706, 286] on span at bounding box center [710, 289] width 45 height 23
click at [705, 286] on span at bounding box center [710, 289] width 46 height 23
click at [707, 286] on span at bounding box center [710, 289] width 45 height 23
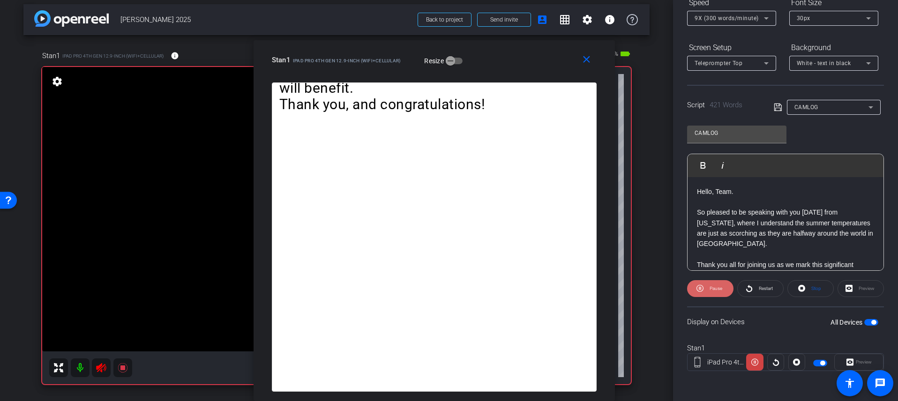
click at [705, 286] on span at bounding box center [710, 289] width 46 height 23
click at [707, 286] on span at bounding box center [710, 289] width 45 height 23
click at [704, 286] on span at bounding box center [710, 289] width 46 height 23
click at [705, 287] on span at bounding box center [710, 289] width 45 height 23
click at [703, 286] on icon at bounding box center [700, 289] width 7 height 12
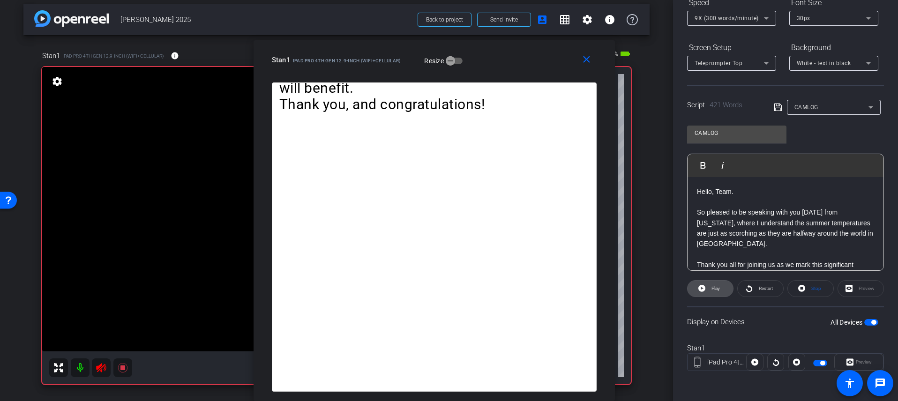
click at [708, 287] on span at bounding box center [710, 289] width 45 height 23
click at [705, 284] on span at bounding box center [710, 289] width 46 height 23
click at [101, 343] on icon at bounding box center [101, 367] width 10 height 9
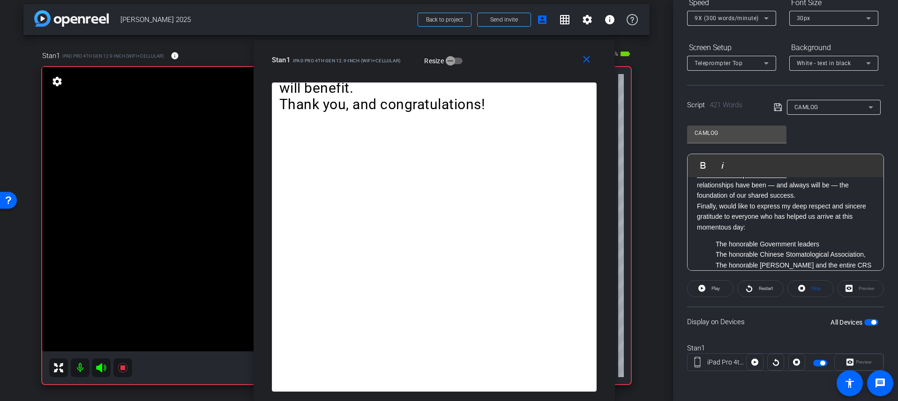
scroll to position [498, 0]
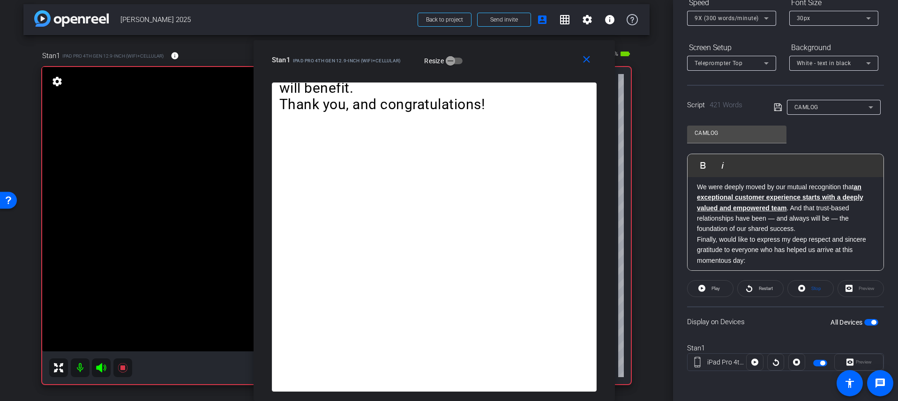
click at [709, 230] on p "We were deeply moved by our mutual recognition that an exceptional customer exp…" at bounding box center [785, 208] width 177 height 53
click at [587, 57] on mat-icon "close" at bounding box center [587, 60] width 12 height 12
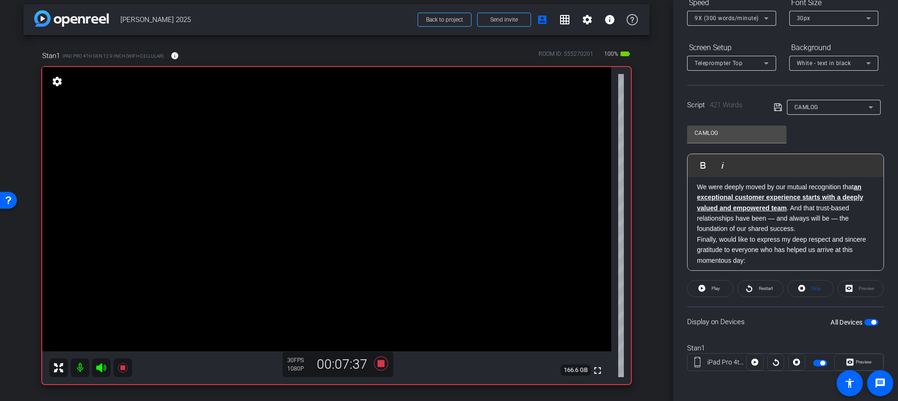
click at [709, 343] on span "button" at bounding box center [821, 363] width 14 height 7
click at [709, 291] on span "Stop" at bounding box center [815, 288] width 12 height 13
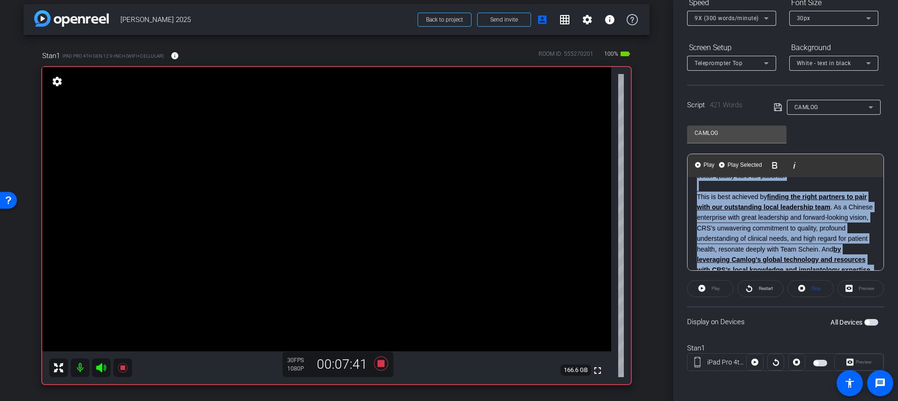
scroll to position [0, 0]
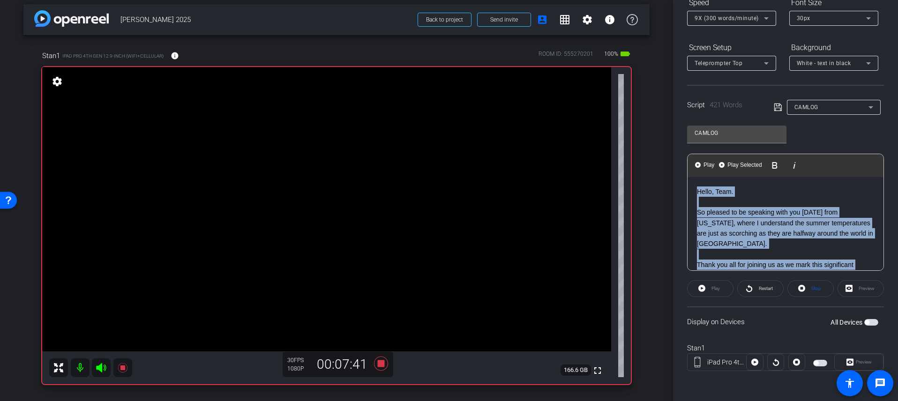
drag, startPoint x: 810, startPoint y: 229, endPoint x: 665, endPoint y: 122, distance: 180.1
click at [665, 122] on div "arrow_back [PERSON_NAME] 2025 Back to project Send invite account_box grid_on s…" at bounding box center [449, 200] width 898 height 401
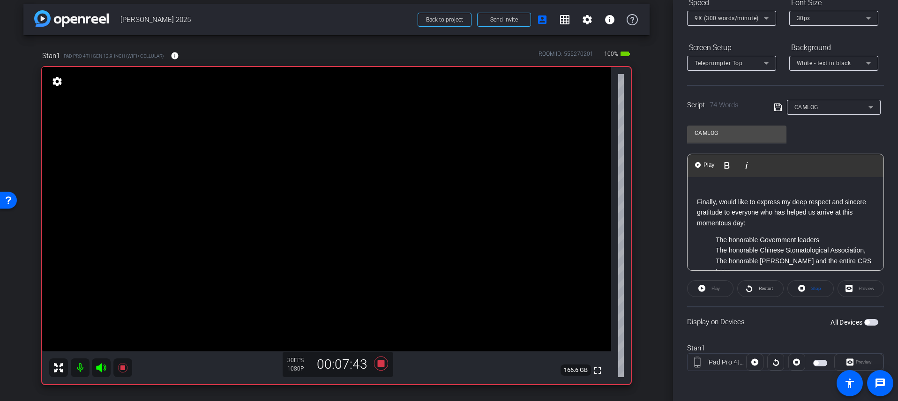
click at [709, 325] on div "Display on Devices All Devices" at bounding box center [785, 322] width 197 height 30
click at [709, 343] on span "button" at bounding box center [821, 363] width 14 height 7
click at [709, 343] on icon at bounding box center [850, 362] width 7 height 14
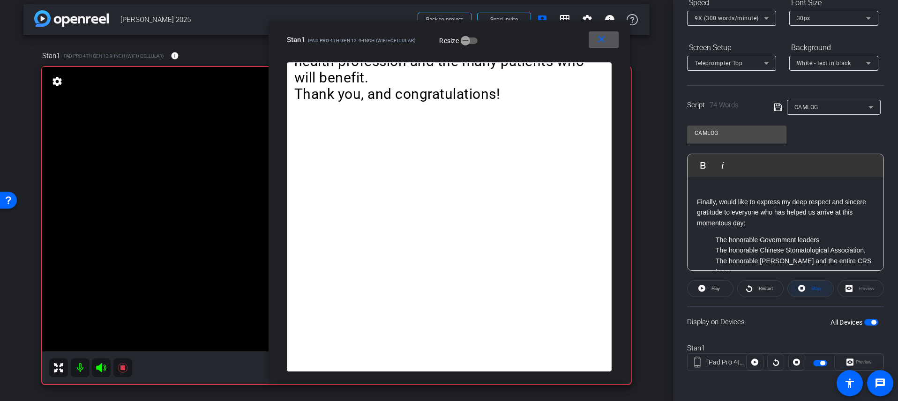
click at [709, 287] on span at bounding box center [810, 289] width 45 height 23
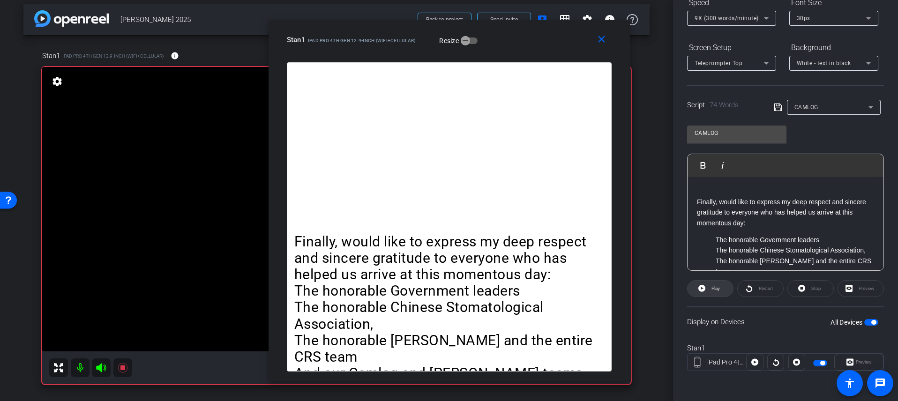
click at [709, 284] on span at bounding box center [710, 289] width 45 height 23
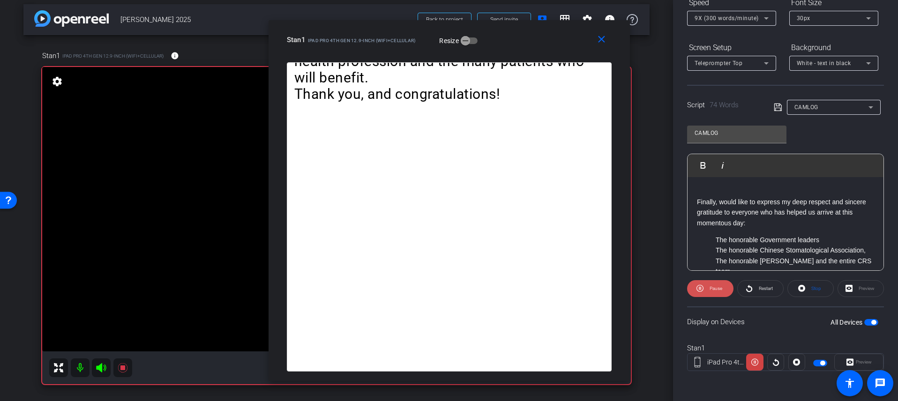
click at [709, 290] on span "Pause" at bounding box center [716, 288] width 13 height 5
click at [604, 40] on mat-icon "close" at bounding box center [602, 40] width 12 height 12
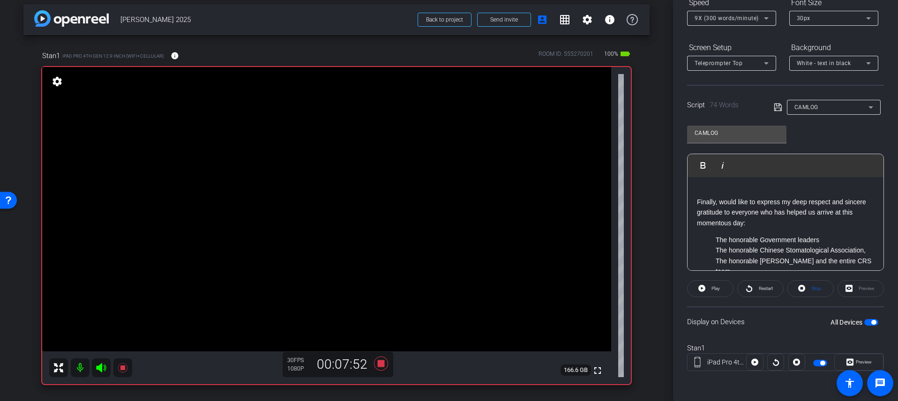
click at [709, 343] on span "button" at bounding box center [821, 363] width 14 height 7
click at [709, 343] on span "button" at bounding box center [816, 363] width 5 height 5
click at [709, 289] on span "Play" at bounding box center [716, 288] width 8 height 5
click at [709, 297] on openreel-capture-teleprompter "Speed 9X (300 words/minute) Font Size 30px Screen Setup Teleprompter Top Backgr…" at bounding box center [785, 191] width 197 height 393
click at [709, 343] on span "Preview" at bounding box center [864, 362] width 16 height 5
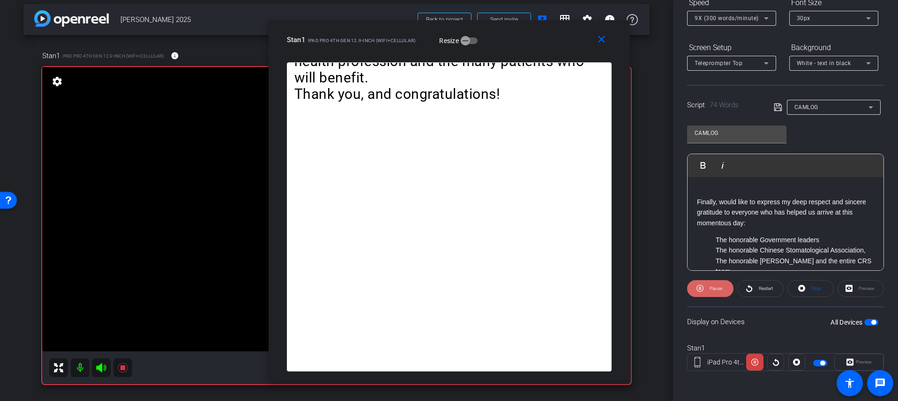
click at [706, 290] on span at bounding box center [710, 289] width 46 height 23
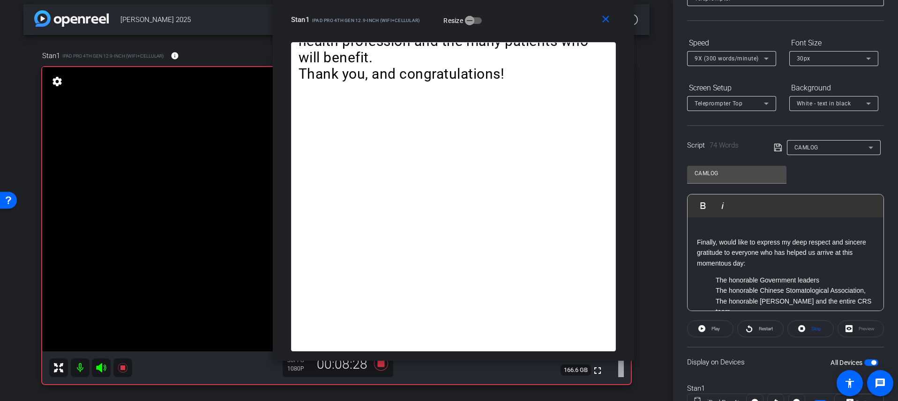
drag, startPoint x: 541, startPoint y: 35, endPoint x: 545, endPoint y: -38, distance: 72.3
click at [545, 0] on html "Accessibility Screen-Reader Guide, Feedback, and Issue Reporting | New window m…" at bounding box center [449, 200] width 898 height 401
click at [703, 227] on p at bounding box center [785, 232] width 177 height 10
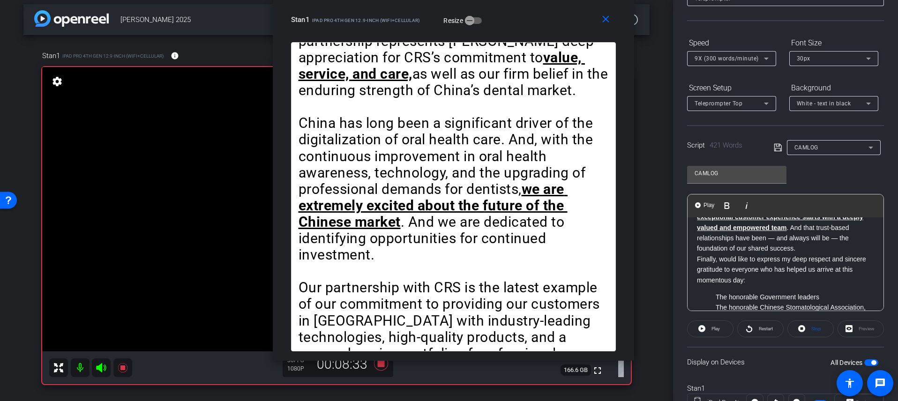
scroll to position [550, 0]
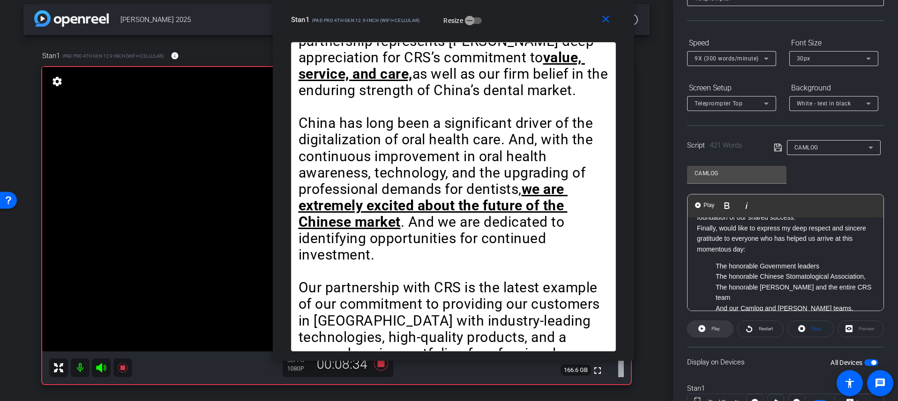
click at [709, 327] on span at bounding box center [710, 329] width 45 height 23
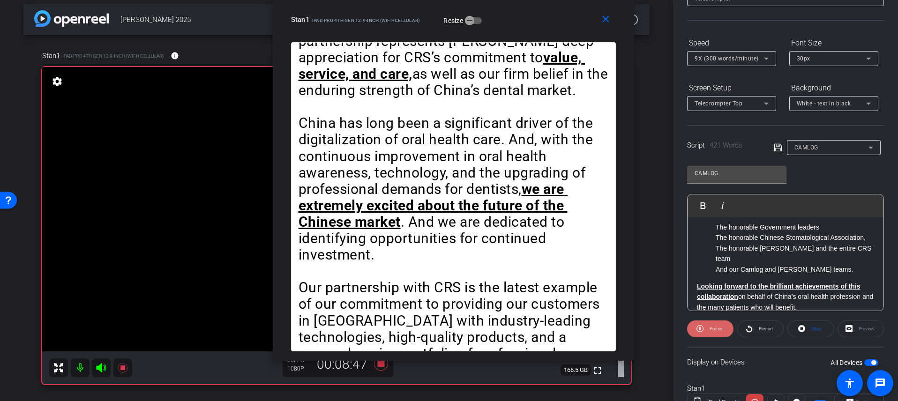
click at [709, 327] on span "Pause" at bounding box center [716, 328] width 13 height 5
click at [709, 327] on span "Play" at bounding box center [716, 328] width 8 height 5
click at [606, 23] on mat-icon "close" at bounding box center [606, 20] width 12 height 12
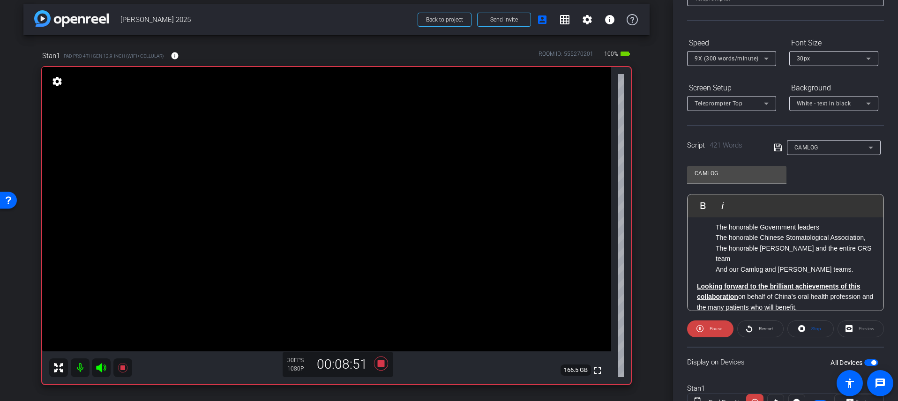
click at [690, 226] on div "Hello, Team. So pleased to be speaking with you [DATE] from [US_STATE], where I…" at bounding box center [786, 17] width 196 height 777
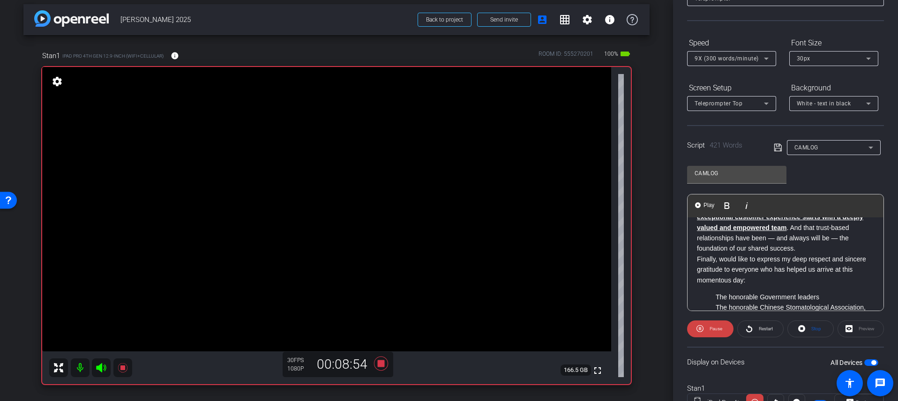
scroll to position [517, 0]
click at [709, 332] on div "Preview" at bounding box center [861, 329] width 46 height 17
click at [709, 336] on div "Preview" at bounding box center [861, 329] width 46 height 17
click at [709, 321] on div "Preview" at bounding box center [861, 329] width 46 height 17
click at [709, 330] on div "Preview" at bounding box center [861, 329] width 46 height 17
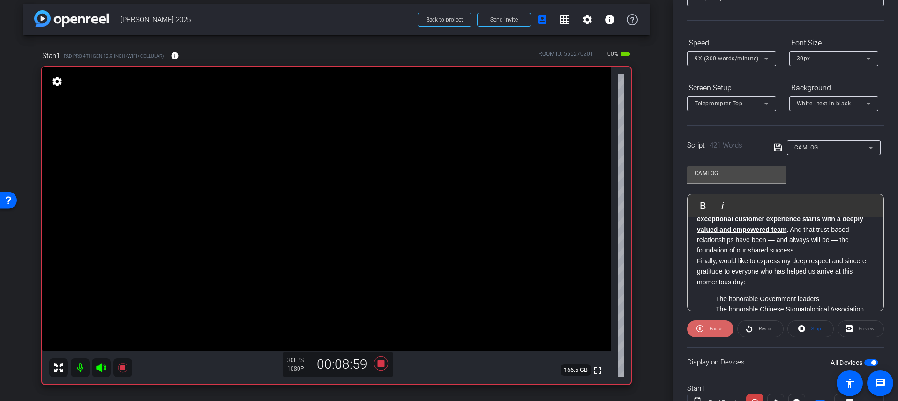
click at [709, 326] on span "Pause" at bounding box center [716, 328] width 13 height 5
click at [706, 334] on span at bounding box center [710, 329] width 45 height 23
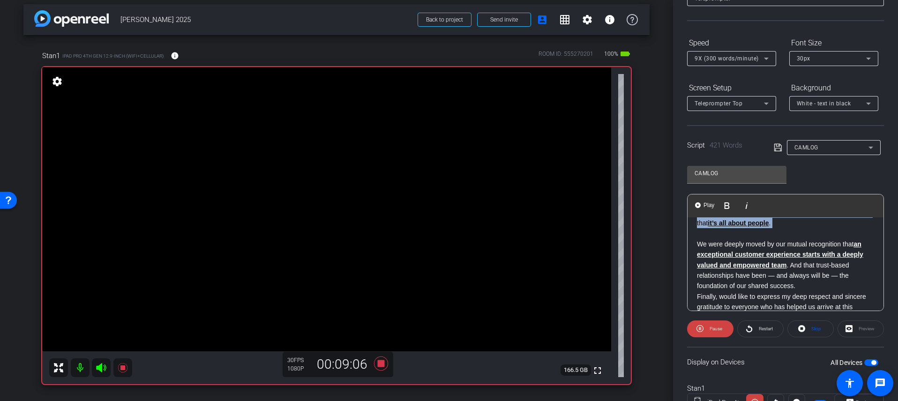
scroll to position [0, 0]
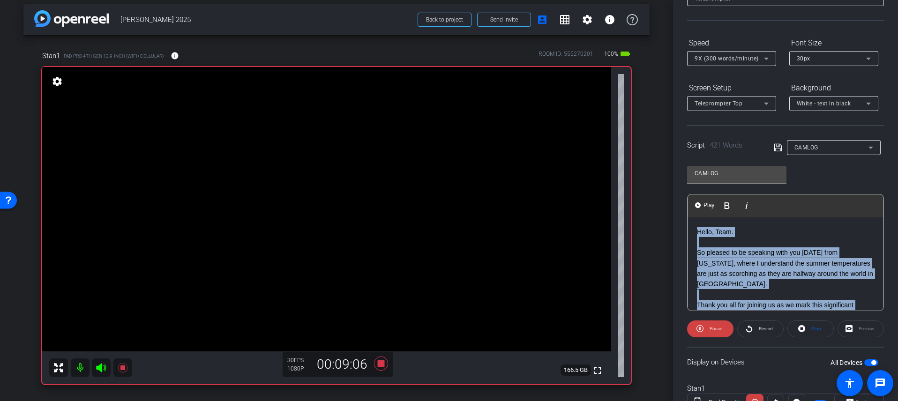
drag, startPoint x: 762, startPoint y: 235, endPoint x: 674, endPoint y: 87, distance: 172.2
click at [674, 87] on div "Participants Teleprompter Adjustments settings [PERSON_NAME] flip Director [PER…" at bounding box center [785, 200] width 225 height 401
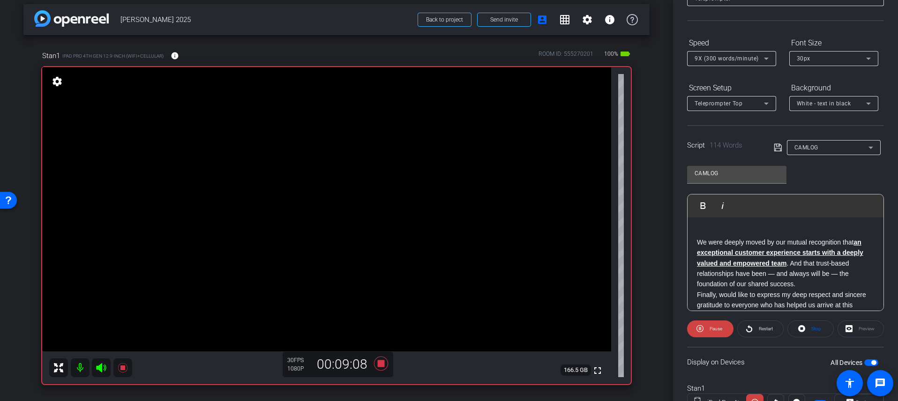
click at [709, 332] on div "Preview" at bounding box center [861, 329] width 46 height 17
click at [709, 330] on span "Stop" at bounding box center [817, 328] width 10 height 5
click at [707, 330] on span at bounding box center [710, 329] width 45 height 23
click at [709, 343] on span "button" at bounding box center [874, 363] width 5 height 5
click at [709, 343] on span "button" at bounding box center [872, 363] width 14 height 7
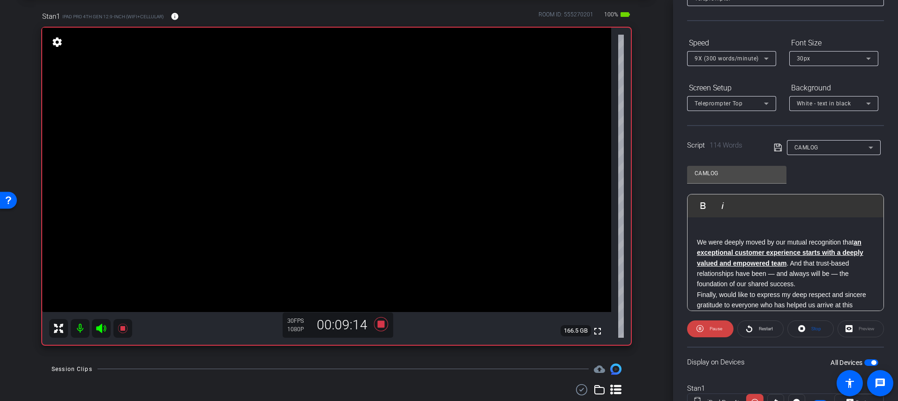
scroll to position [46, 0]
click at [706, 328] on span at bounding box center [710, 329] width 46 height 23
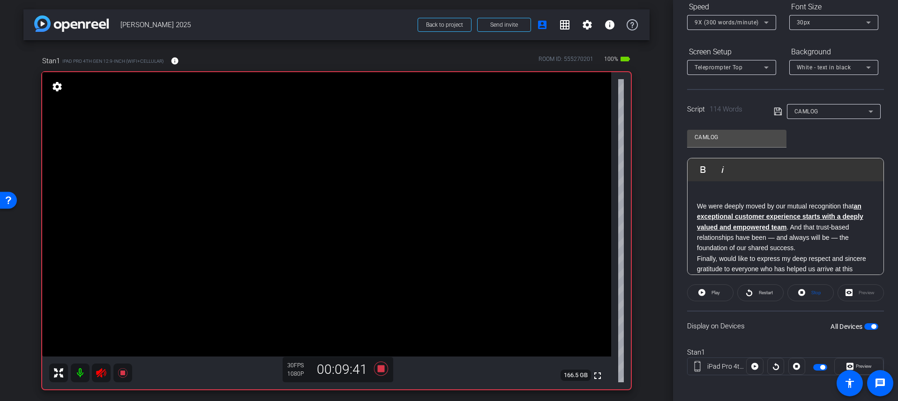
scroll to position [111, 0]
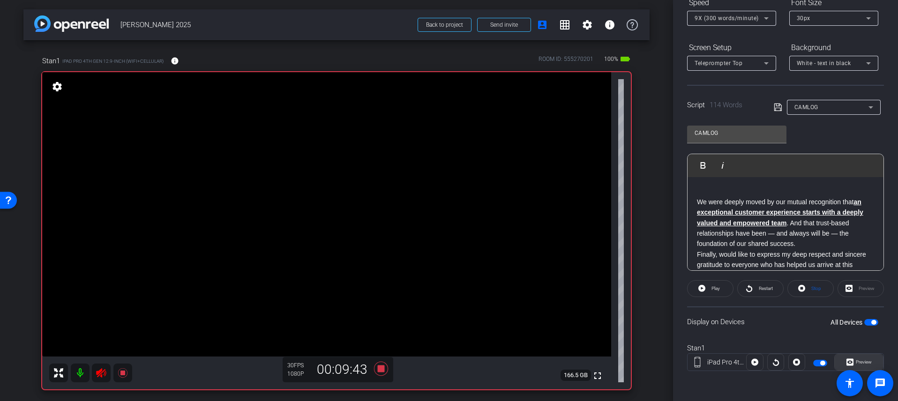
click at [709, 343] on span "Preview" at bounding box center [864, 362] width 16 height 5
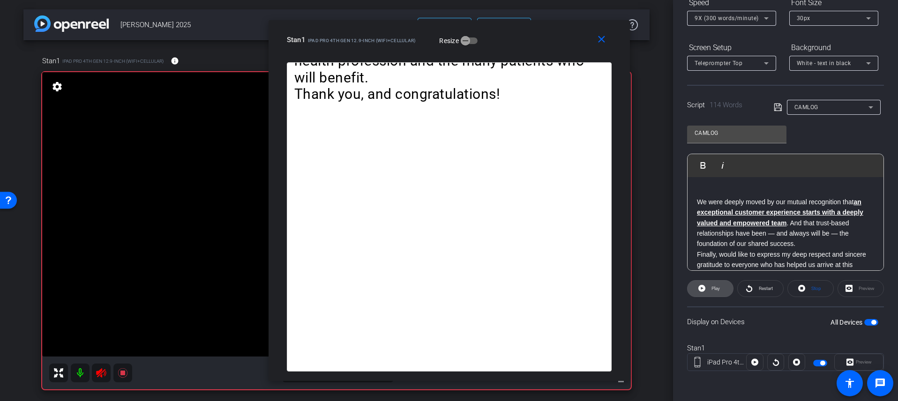
click at [705, 288] on span at bounding box center [710, 289] width 45 height 23
click at [709, 280] on div "Preview" at bounding box center [861, 288] width 46 height 17
click at [709, 290] on div "Preview" at bounding box center [861, 288] width 46 height 17
click at [598, 40] on mat-icon "close" at bounding box center [602, 40] width 12 height 12
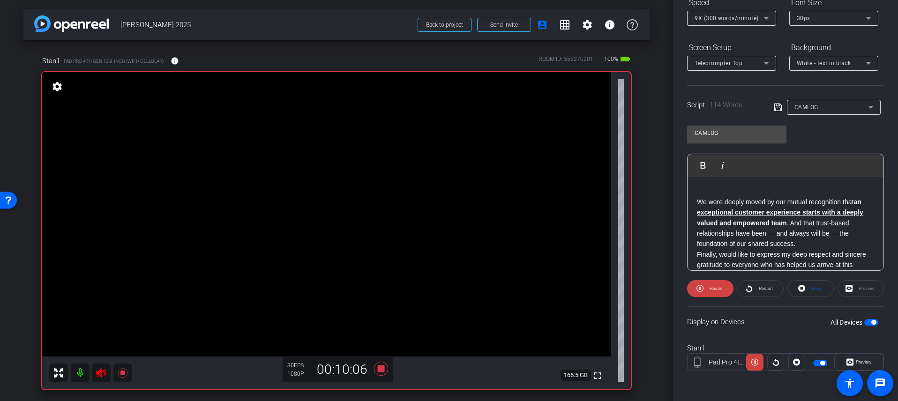
click at [709, 284] on div "Preview" at bounding box center [861, 288] width 46 height 17
click at [709, 343] on span "Preview" at bounding box center [864, 362] width 16 height 5
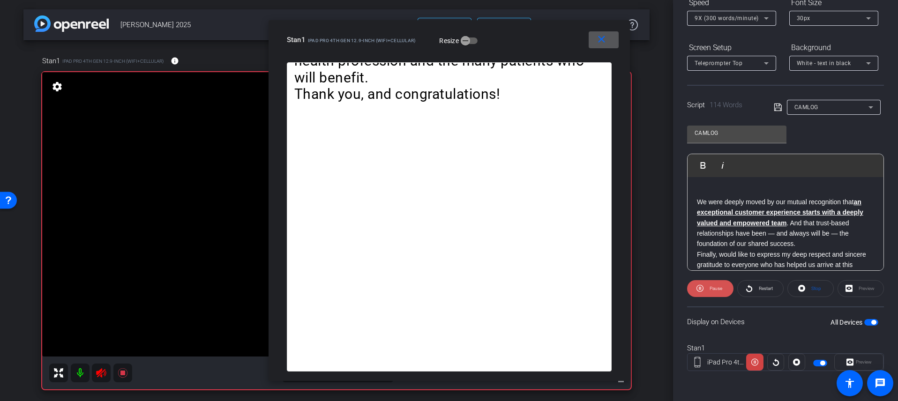
click at [708, 287] on span "Pause" at bounding box center [715, 288] width 15 height 13
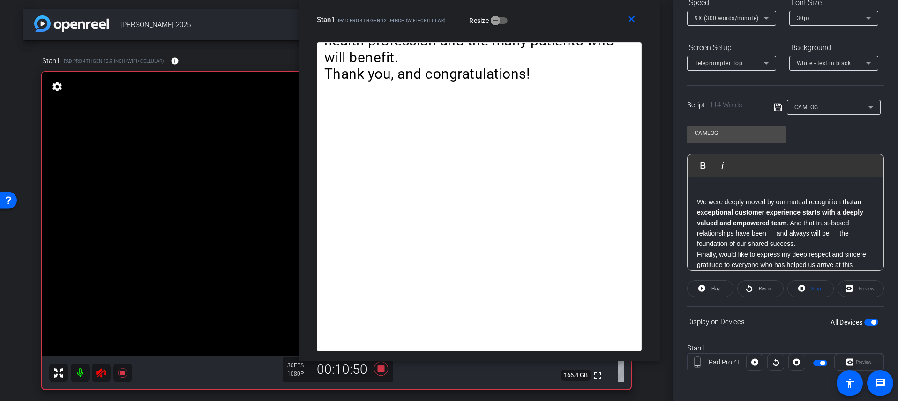
drag, startPoint x: 552, startPoint y: 48, endPoint x: 559, endPoint y: -20, distance: 68.3
click at [559, 0] on html "Accessibility Screen-Reader Guide, Feedback, and Issue Reporting | New window m…" at bounding box center [449, 200] width 898 height 401
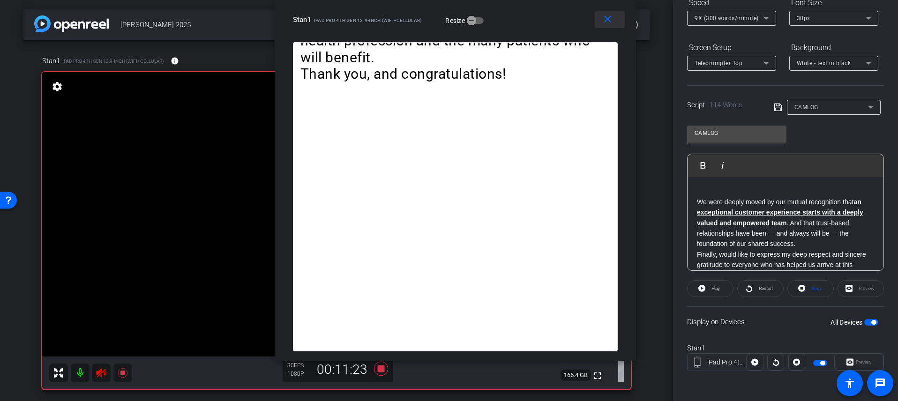
click at [607, 25] on mat-icon "close" at bounding box center [608, 20] width 12 height 12
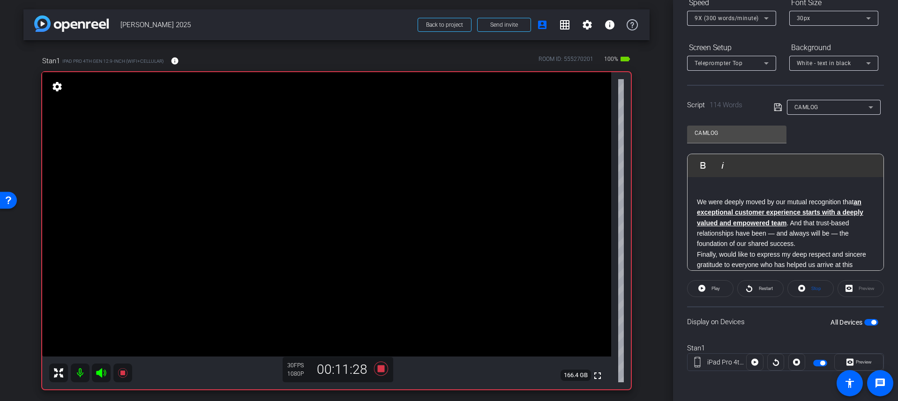
click at [709, 343] on span "button" at bounding box center [821, 363] width 14 height 7
click at [384, 343] on icon at bounding box center [381, 369] width 14 height 14
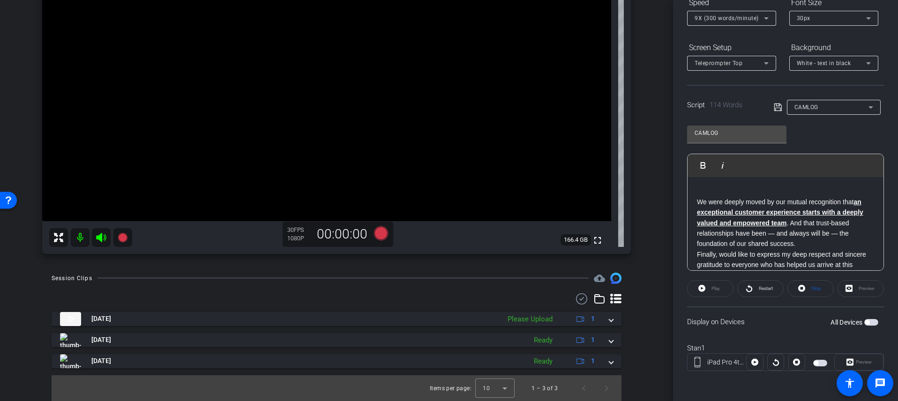
scroll to position [136, 0]
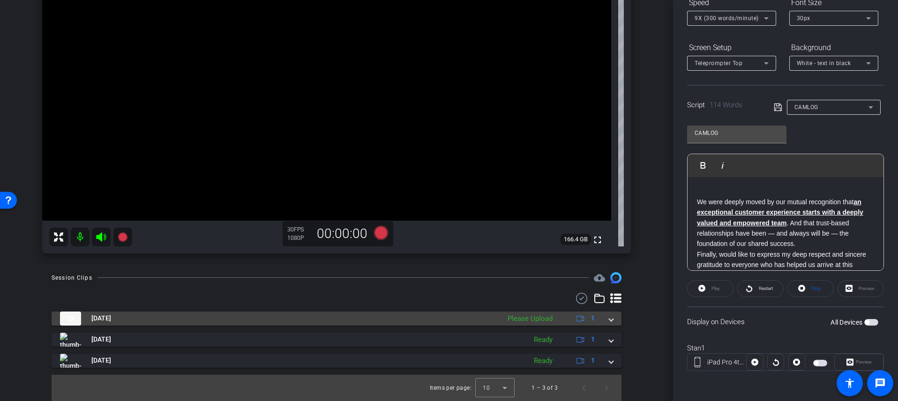
click at [610, 319] on span at bounding box center [612, 319] width 4 height 10
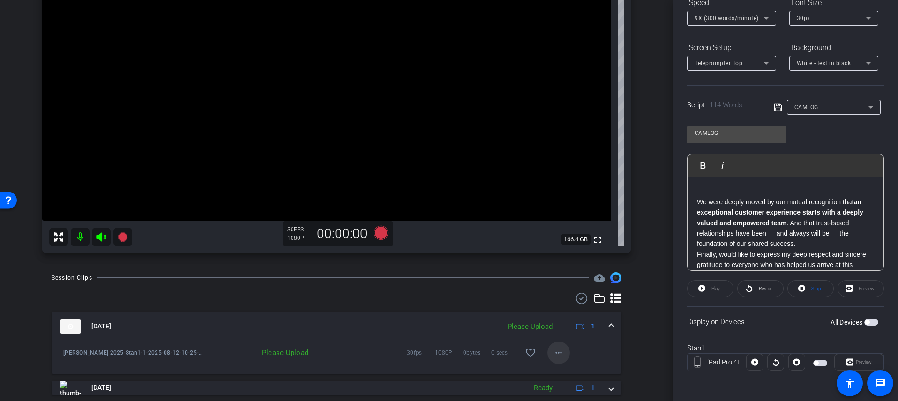
click at [555, 343] on mat-icon "more_horiz" at bounding box center [558, 352] width 11 height 11
click at [577, 310] on span "Upload" at bounding box center [570, 309] width 38 height 11
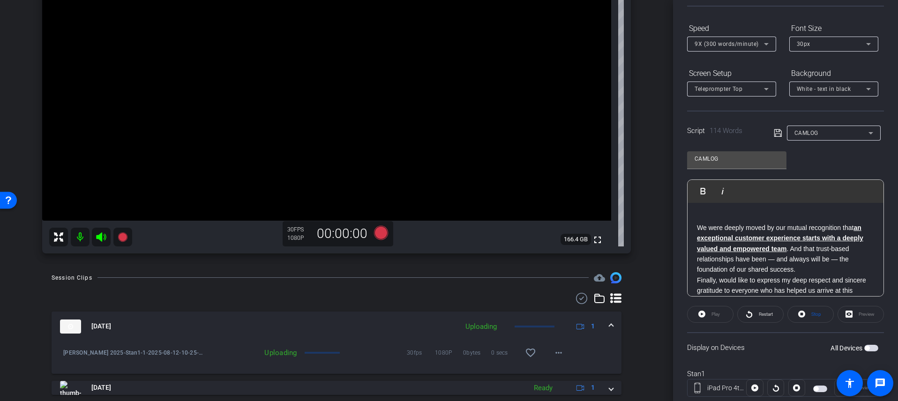
scroll to position [81, 0]
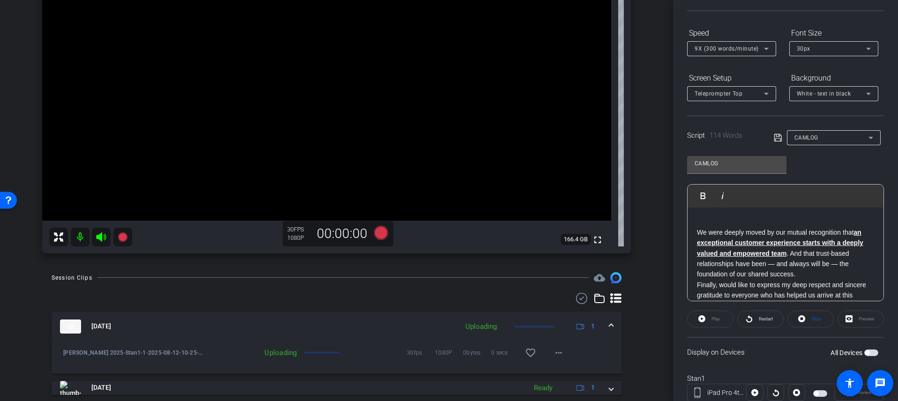
click at [709, 146] on div at bounding box center [834, 150] width 94 height 10
click at [709, 138] on div "CAMLOG" at bounding box center [832, 138] width 74 height 12
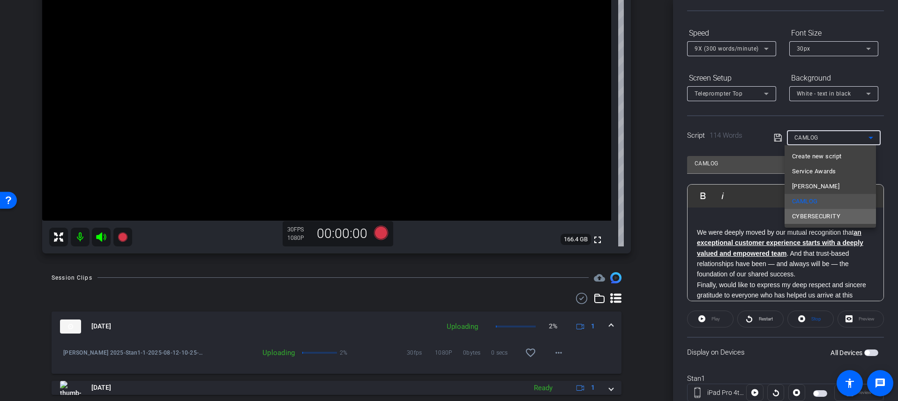
click at [709, 213] on span "CYBERSECURITY" at bounding box center [816, 216] width 48 height 11
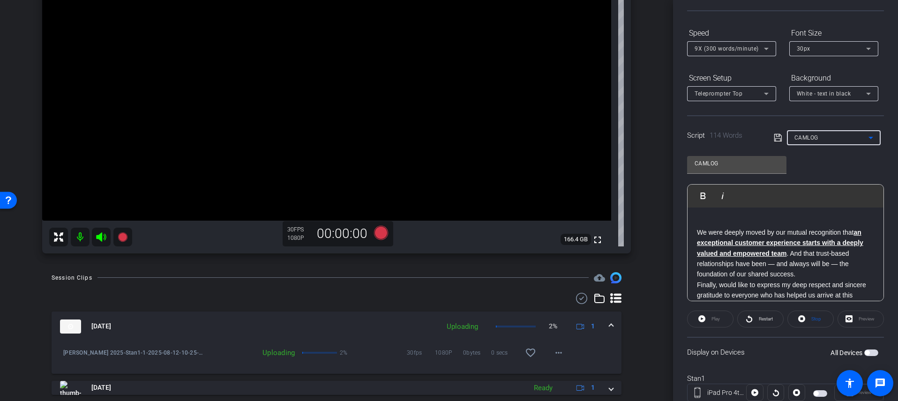
type input "CYBERSECURITY"
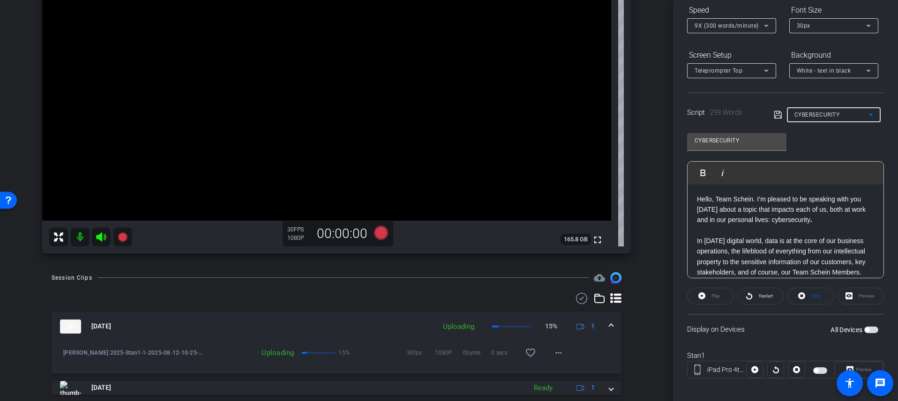
scroll to position [111, 0]
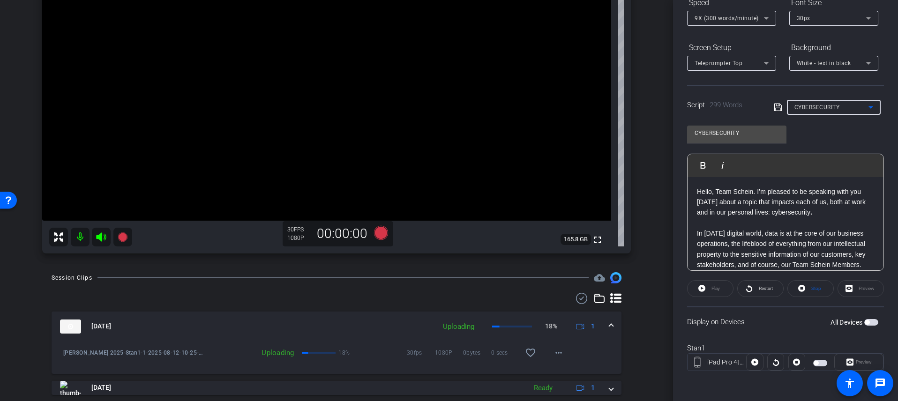
click at [709, 343] on span "button" at bounding box center [821, 363] width 14 height 7
click at [709, 343] on span "Preview" at bounding box center [863, 362] width 18 height 13
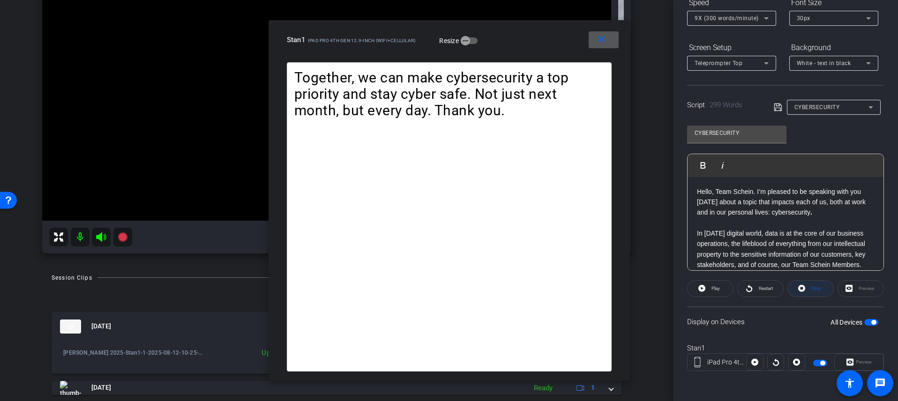
click at [709, 287] on icon at bounding box center [802, 288] width 7 height 7
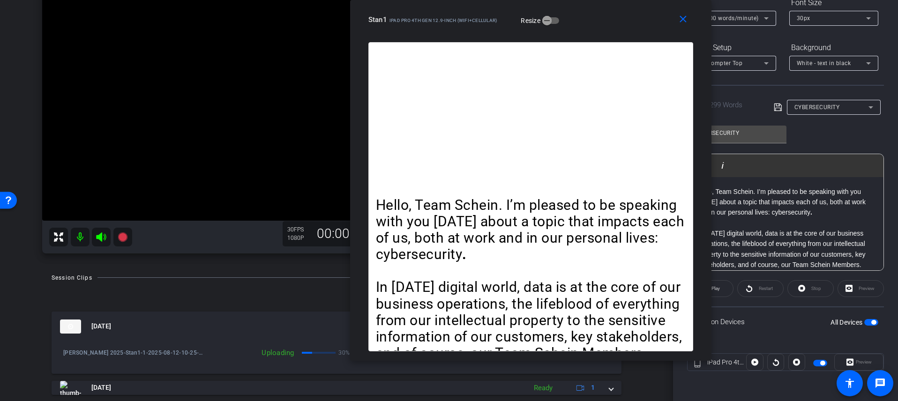
drag, startPoint x: 535, startPoint y: 42, endPoint x: 617, endPoint y: 18, distance: 85.6
click at [617, 18] on div "Stan1 iPad Pro 4th Gen 12.9-inch (WiFi+Cellular) Resize" at bounding box center [535, 19] width 332 height 17
click at [709, 294] on span "Play" at bounding box center [714, 288] width 11 height 13
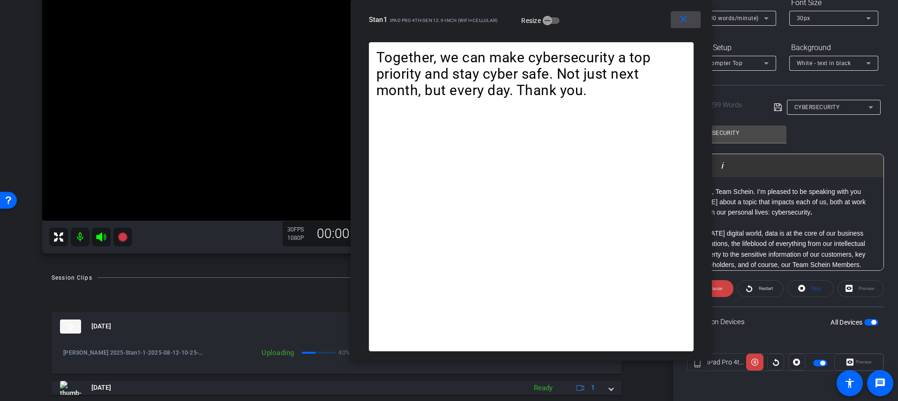
click at [679, 20] on mat-icon "close" at bounding box center [684, 20] width 12 height 12
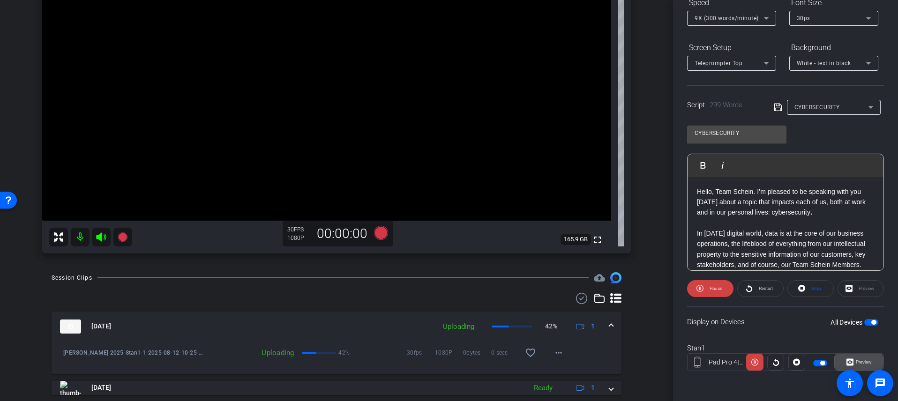
click at [709, 343] on icon at bounding box center [850, 362] width 7 height 7
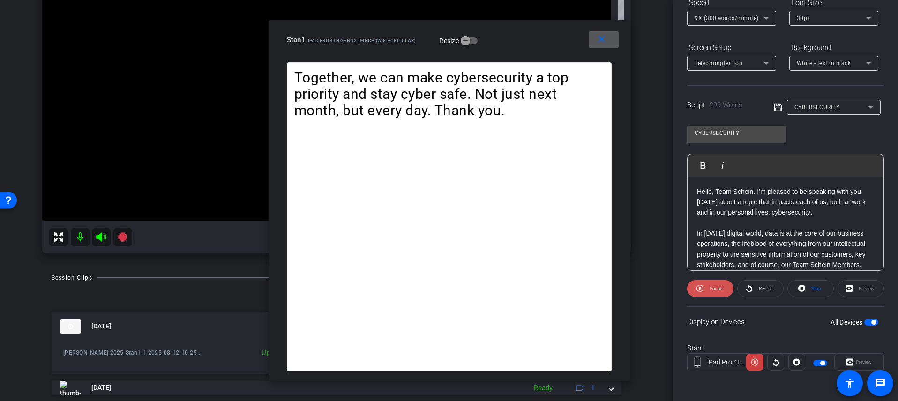
click at [705, 287] on span at bounding box center [710, 289] width 46 height 23
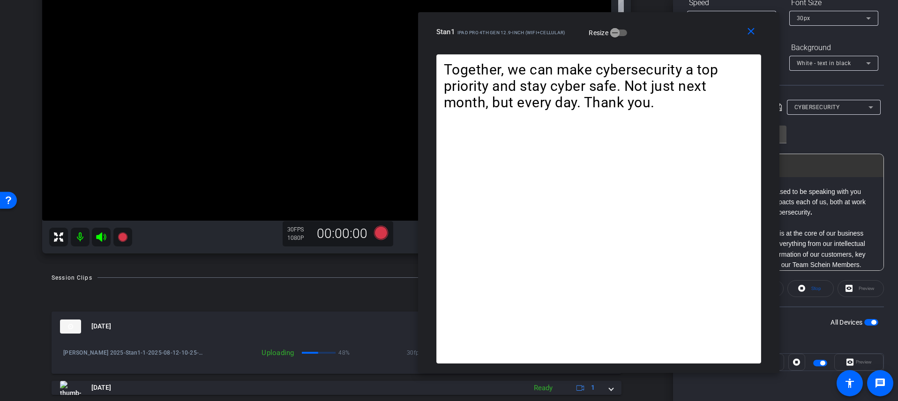
drag, startPoint x: 542, startPoint y: 32, endPoint x: 694, endPoint y: 24, distance: 152.2
click at [694, 24] on div "Stan1 iPad Pro 4th Gen 12.9-inch (WiFi+Cellular) Resize" at bounding box center [603, 31] width 332 height 17
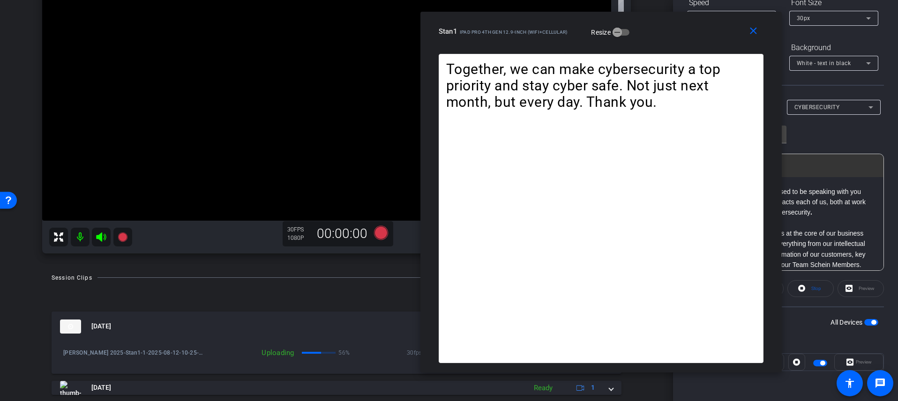
click at [362, 134] on video at bounding box center [326, 78] width 569 height 285
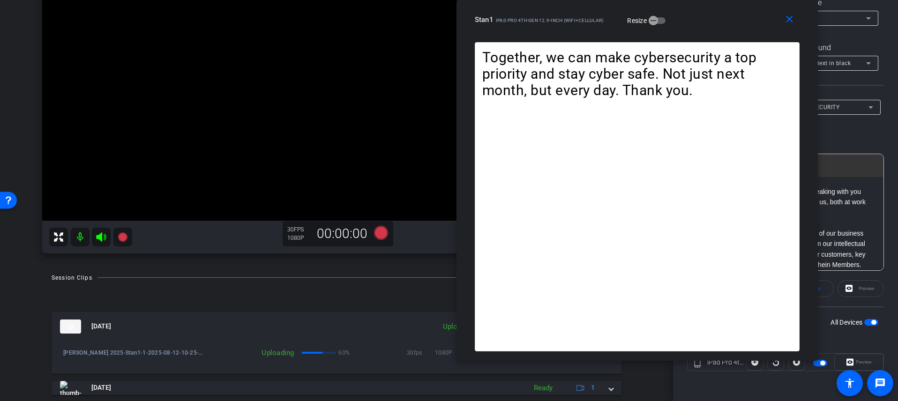
drag, startPoint x: 525, startPoint y: 32, endPoint x: 546, endPoint y: -23, distance: 59.2
click at [546, 0] on html "Accessibility Screen-Reader Guide, Feedback, and Issue Reporting | New window m…" at bounding box center [449, 200] width 898 height 401
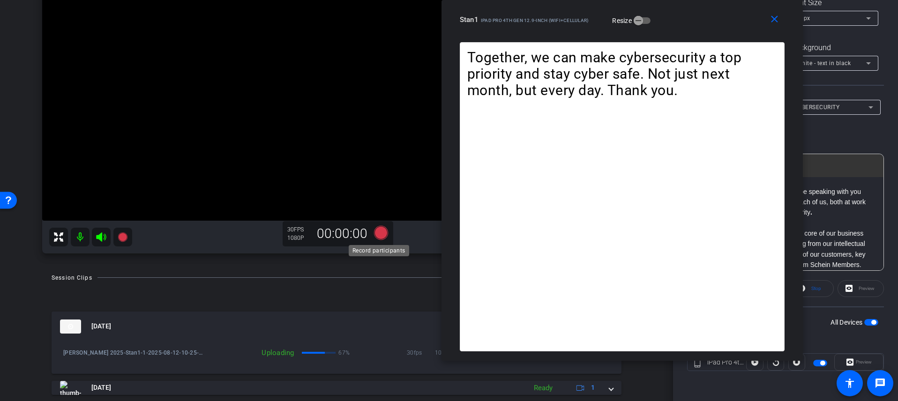
click at [379, 228] on icon at bounding box center [381, 233] width 14 height 14
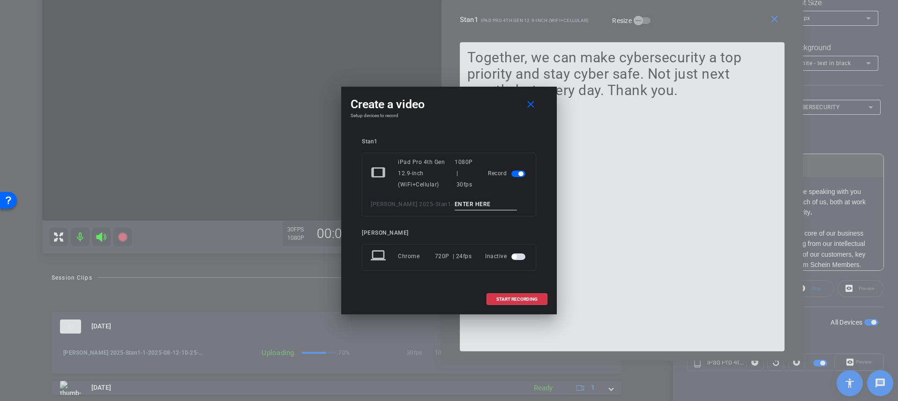
click at [475, 207] on input at bounding box center [486, 205] width 63 height 12
type input "2"
click at [531, 298] on span "START RECORDING" at bounding box center [517, 299] width 41 height 5
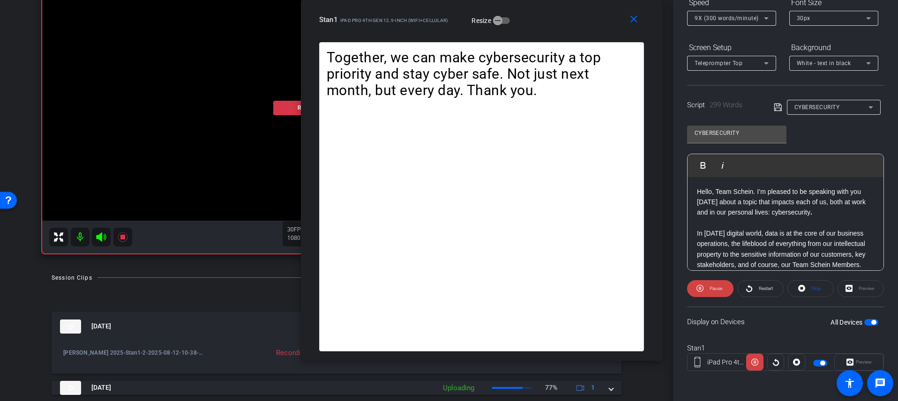
drag, startPoint x: 694, startPoint y: 30, endPoint x: 533, endPoint y: 27, distance: 161.3
click at [533, 27] on div "close Stan1 iPad Pro 4th Gen 12.9-inch (WiFi+Cellular) Resize" at bounding box center [482, 21] width 362 height 42
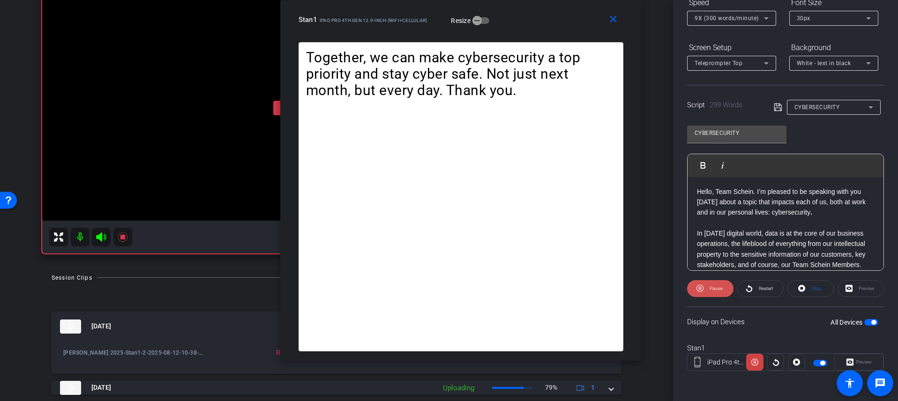
click at [694, 286] on span at bounding box center [710, 289] width 46 height 23
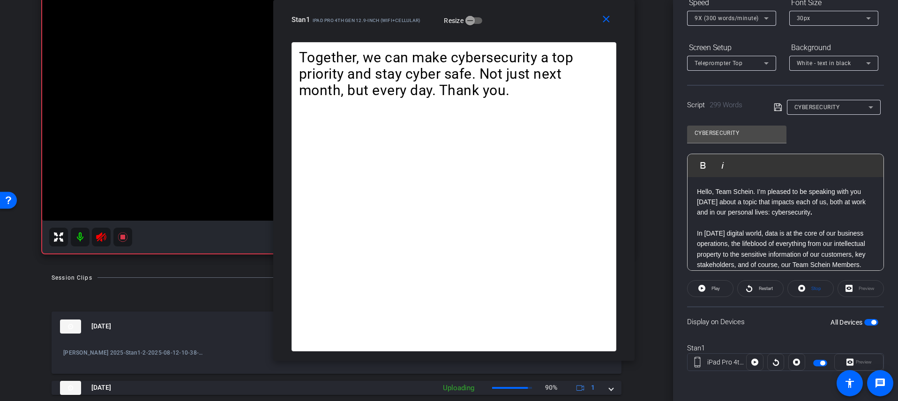
drag, startPoint x: 550, startPoint y: 25, endPoint x: 542, endPoint y: 16, distance: 11.6
click at [542, 16] on div "Stan1 iPad Pro 4th Gen 12.9-inch (WiFi+Cellular) Resize" at bounding box center [458, 19] width 332 height 17
click at [707, 290] on span at bounding box center [710, 289] width 45 height 23
click at [706, 287] on span at bounding box center [710, 289] width 46 height 23
click at [709, 293] on span at bounding box center [810, 289] width 45 height 23
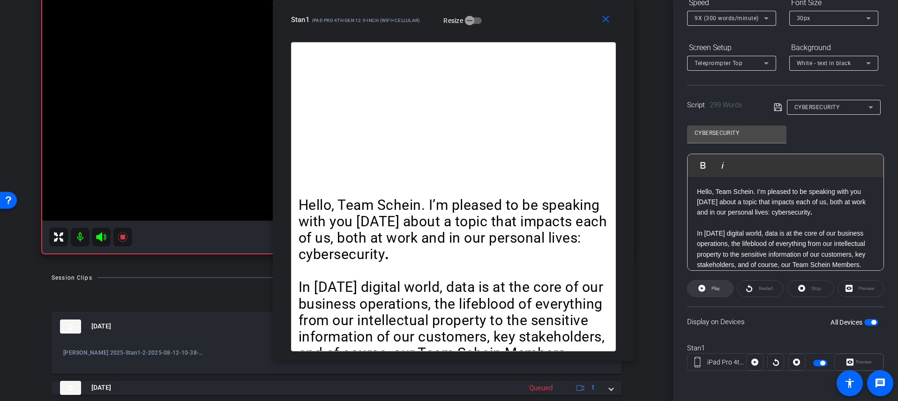
click at [709, 285] on span at bounding box center [710, 289] width 45 height 23
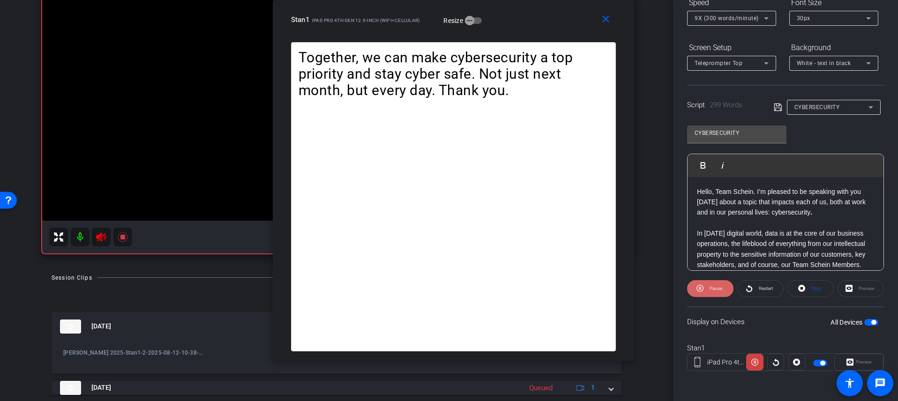
click at [705, 287] on span at bounding box center [710, 289] width 46 height 23
click at [703, 288] on icon at bounding box center [702, 288] width 7 height 7
click at [703, 288] on span at bounding box center [710, 289] width 46 height 23
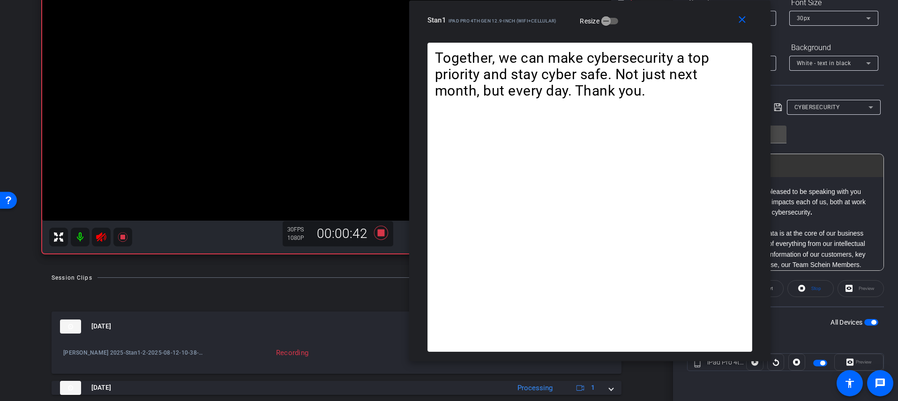
drag, startPoint x: 541, startPoint y: 9, endPoint x: 678, endPoint y: 10, distance: 136.5
click at [678, 10] on div "close Stan1 iPad Pro 4th Gen 12.9-inch (WiFi+Cellular) Resize" at bounding box center [590, 21] width 362 height 42
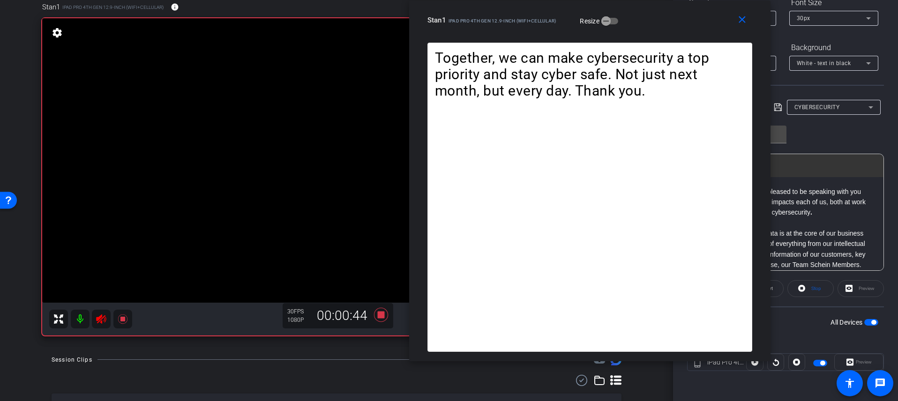
scroll to position [53, 0]
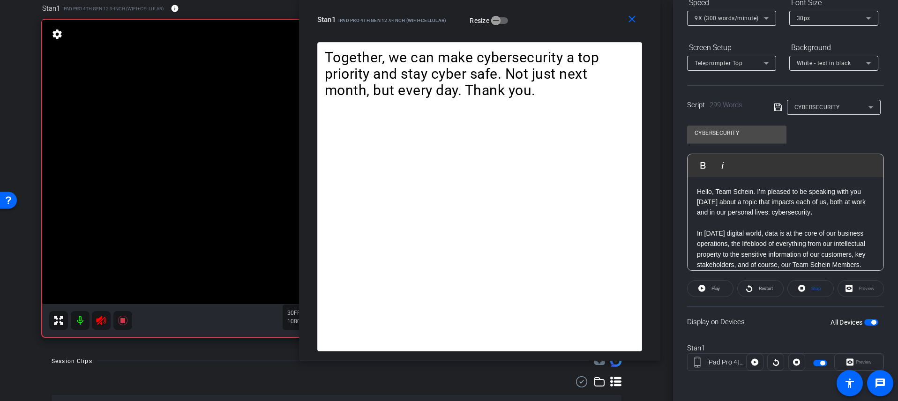
drag, startPoint x: 659, startPoint y: 16, endPoint x: 549, endPoint y: 0, distance: 111.3
click at [549, 0] on div "close Stan1 iPad Pro 4th Gen 12.9-inch (WiFi+Cellular) Resize" at bounding box center [480, 21] width 362 height 42
click at [706, 287] on span at bounding box center [710, 289] width 45 height 23
click at [706, 286] on span at bounding box center [710, 289] width 46 height 23
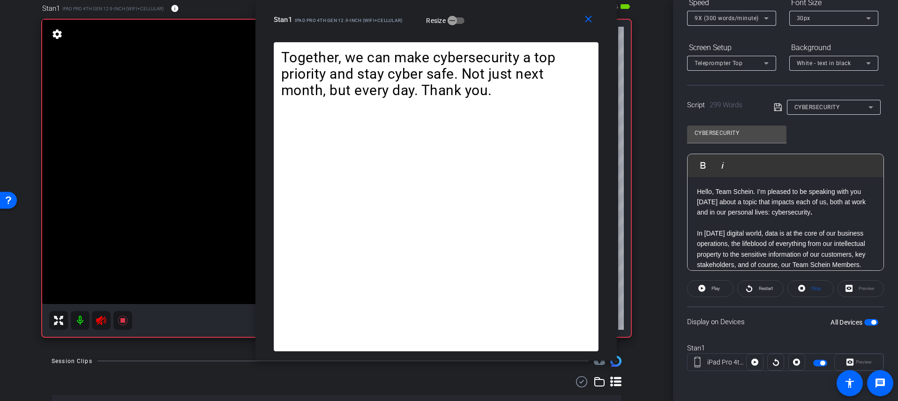
drag, startPoint x: 553, startPoint y: 27, endPoint x: 510, endPoint y: 0, distance: 51.4
click at [510, 0] on div "close Stan1 iPad Pro 4th Gen 12.9-inch (WiFi+Cellular) Resize" at bounding box center [437, 21] width 362 height 42
click at [706, 287] on span at bounding box center [710, 289] width 45 height 23
click at [705, 287] on span at bounding box center [710, 289] width 46 height 23
click at [706, 287] on span at bounding box center [710, 289] width 45 height 23
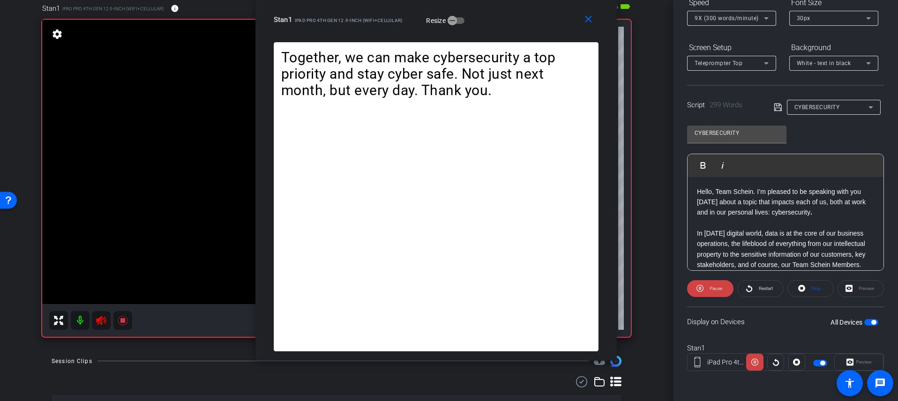
click at [706, 287] on span at bounding box center [710, 289] width 46 height 23
click at [707, 286] on span at bounding box center [710, 289] width 45 height 23
click at [709, 286] on span "Pause" at bounding box center [716, 288] width 13 height 5
click at [707, 287] on span at bounding box center [710, 289] width 45 height 23
click at [705, 286] on span at bounding box center [710, 289] width 46 height 23
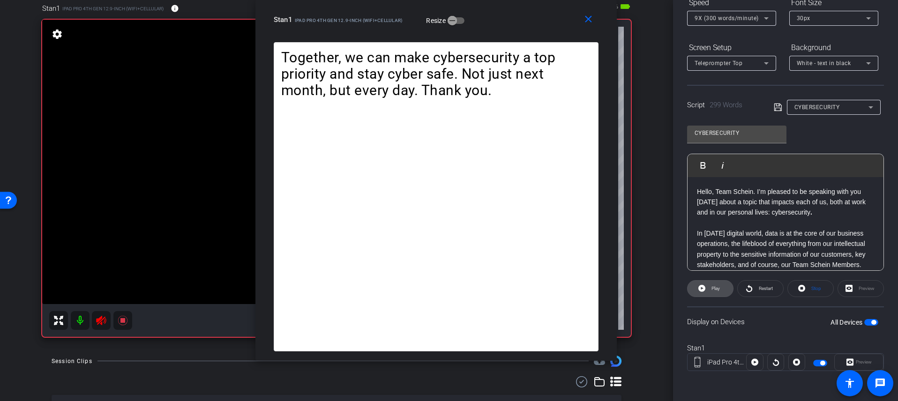
click at [708, 287] on span at bounding box center [710, 289] width 45 height 23
click at [706, 286] on span at bounding box center [710, 289] width 46 height 23
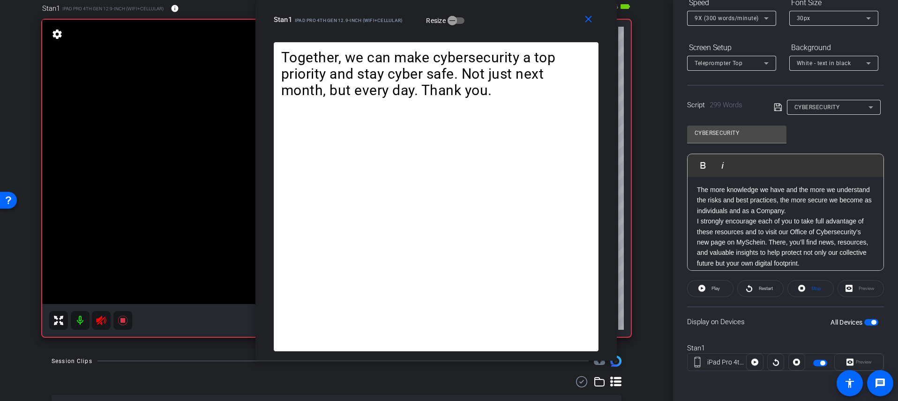
scroll to position [484, 0]
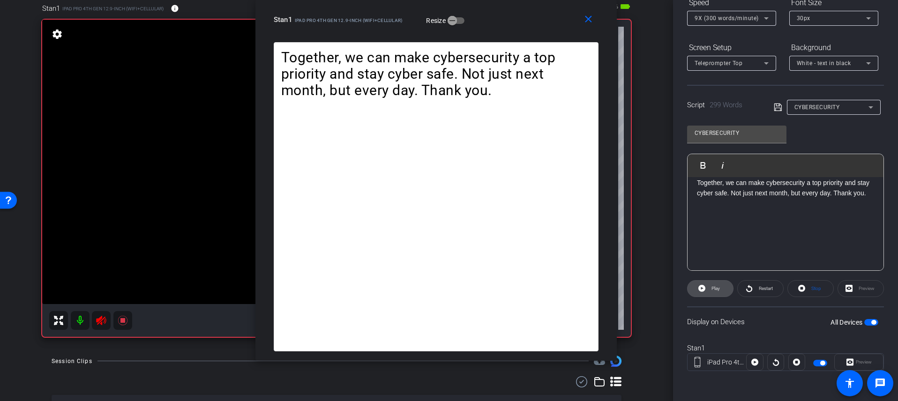
click at [709, 286] on span "Play" at bounding box center [716, 288] width 8 height 5
click at [709, 287] on span "Pause" at bounding box center [716, 288] width 13 height 5
click at [584, 20] on mat-icon "close" at bounding box center [589, 20] width 12 height 12
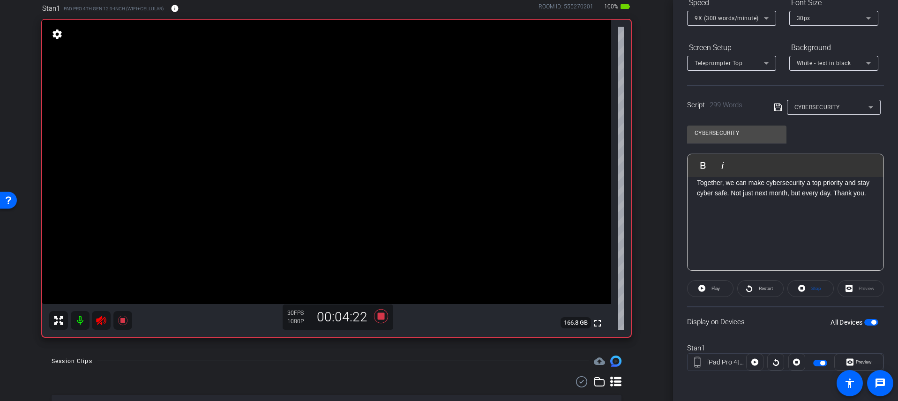
scroll to position [477, 0]
click at [709, 343] on span "button" at bounding box center [823, 363] width 5 height 5
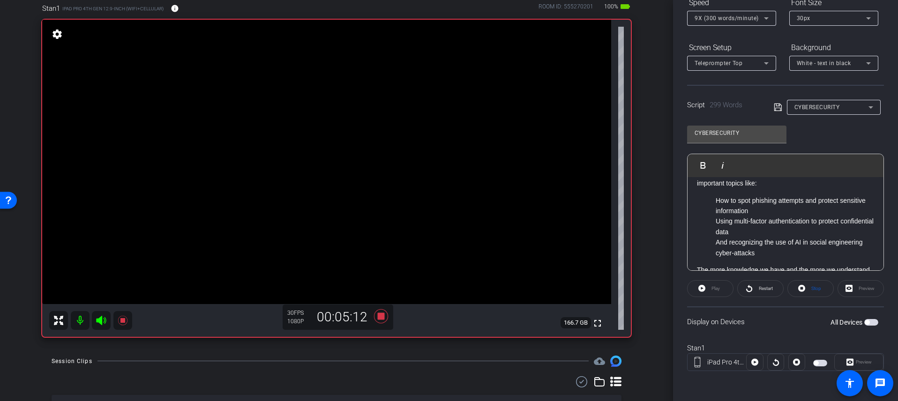
scroll to position [0, 0]
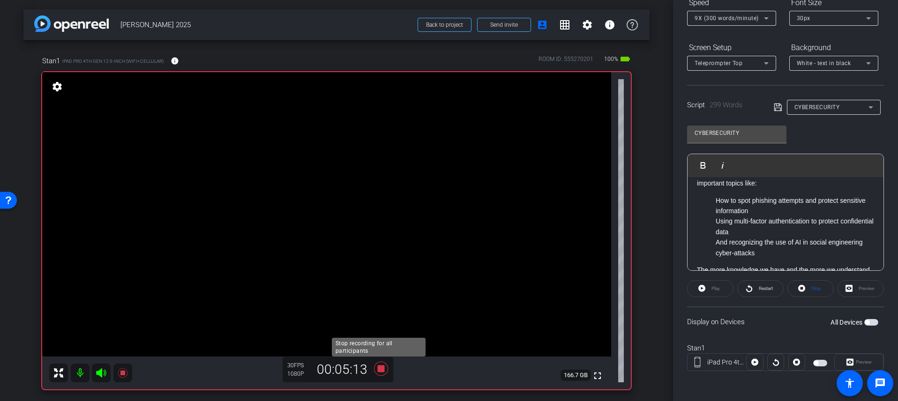
click at [384, 343] on icon at bounding box center [381, 369] width 23 height 17
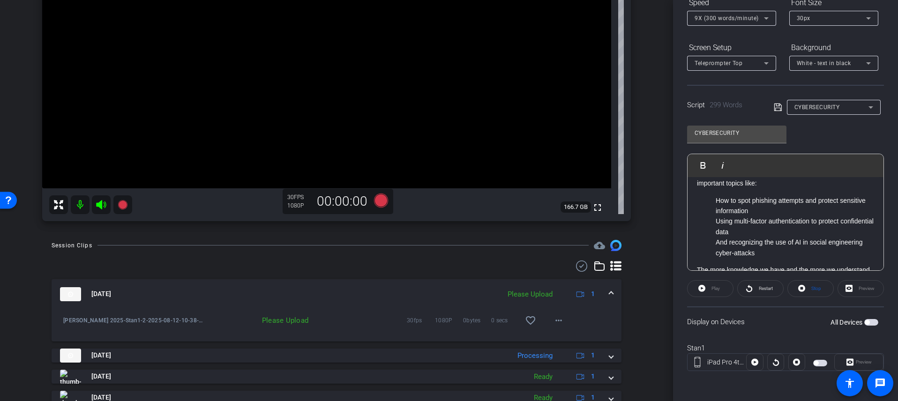
scroll to position [172, 0]
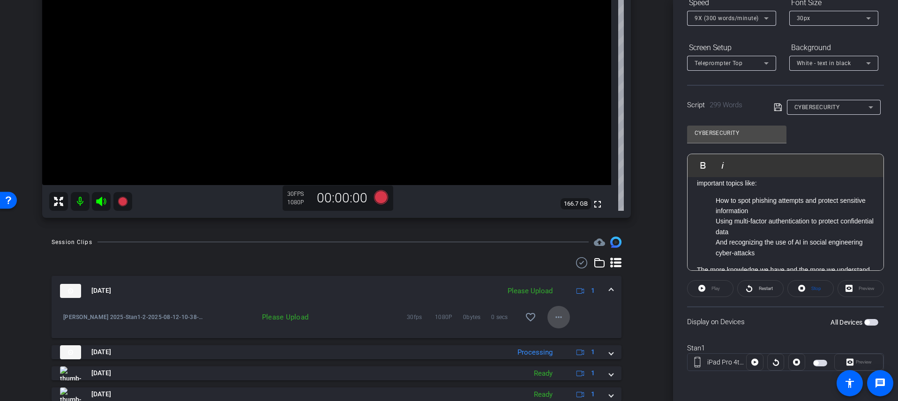
click at [555, 315] on mat-icon "more_horiz" at bounding box center [558, 317] width 11 height 11
click at [567, 333] on span "Upload" at bounding box center [570, 336] width 38 height 11
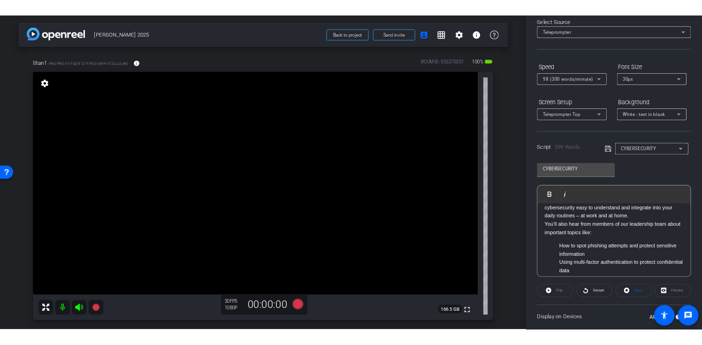
scroll to position [0, 0]
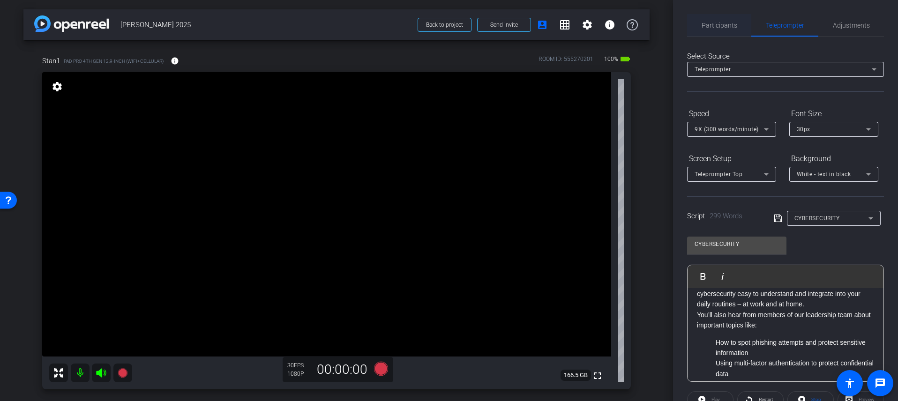
click at [709, 22] on span "Participants" at bounding box center [720, 25] width 36 height 7
